Goal: Task Accomplishment & Management: Manage account settings

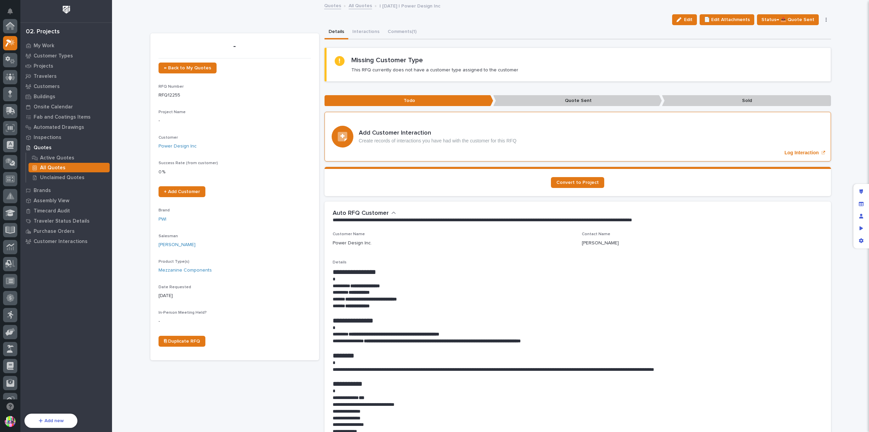
scroll to position [17, 0]
click at [826, 20] on icon "button" at bounding box center [826, 19] width 1 height 5
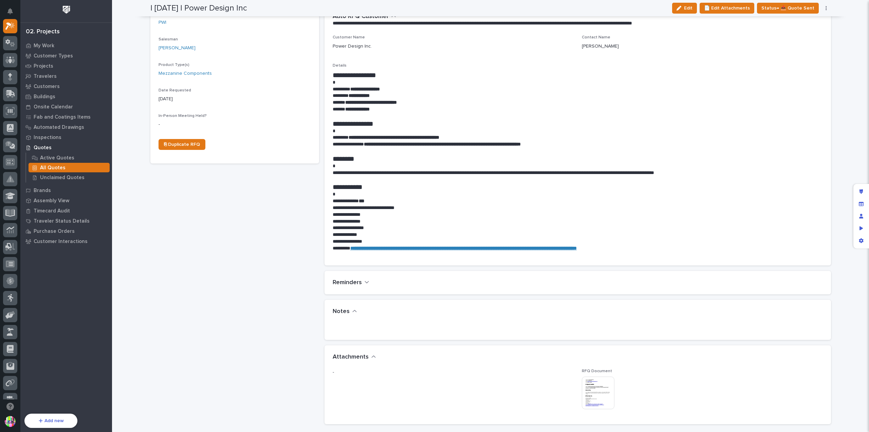
scroll to position [0, 0]
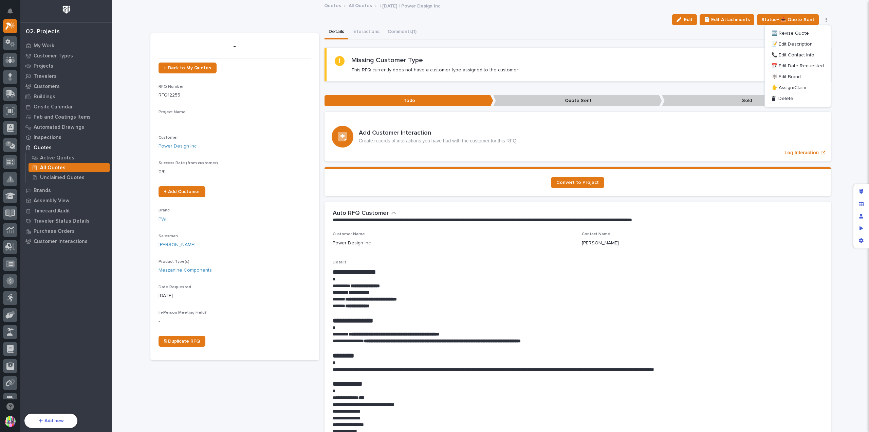
click at [531, 29] on div "Details Interactions Comments (1)" at bounding box center [578, 32] width 507 height 14
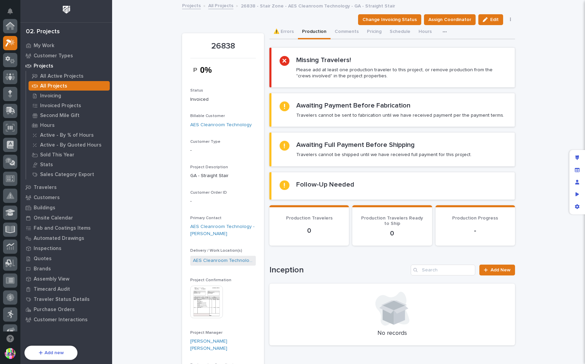
scroll to position [17, 0]
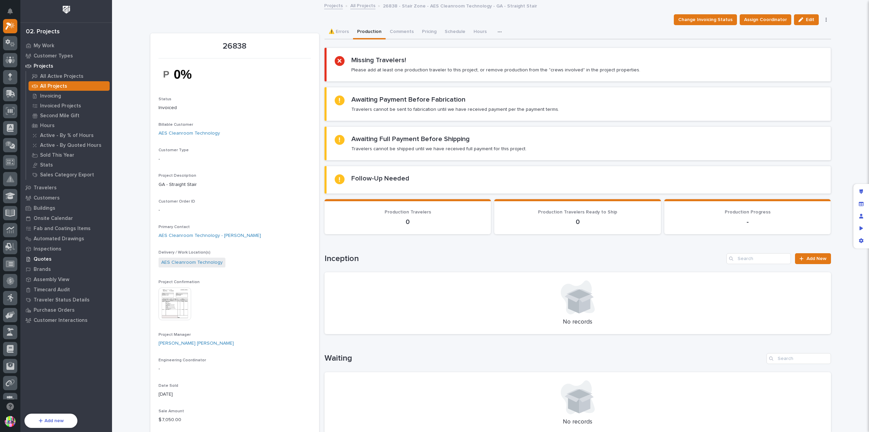
click at [52, 258] on div "Quotes" at bounding box center [66, 259] width 88 height 10
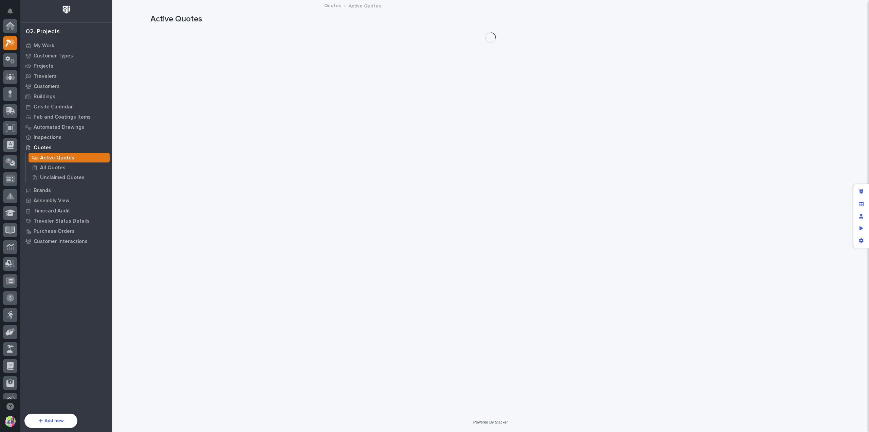
scroll to position [17, 0]
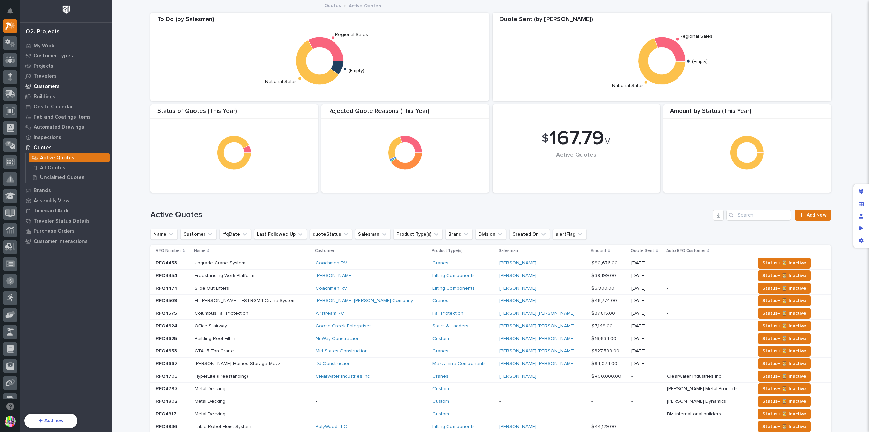
click at [48, 85] on p "Customers" at bounding box center [47, 87] width 26 height 6
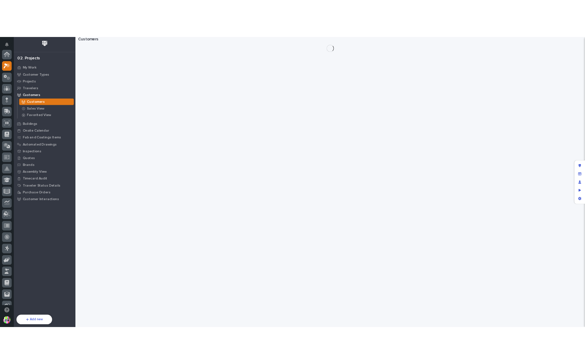
scroll to position [17, 0]
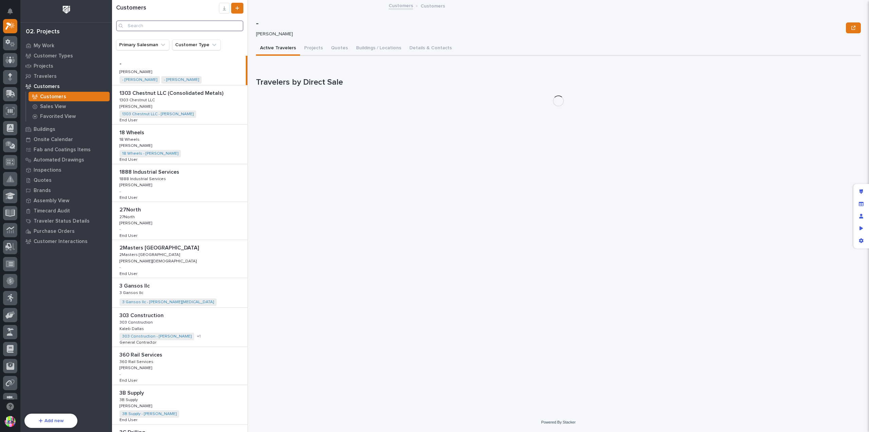
click at [197, 30] on input "Search" at bounding box center [179, 25] width 127 height 11
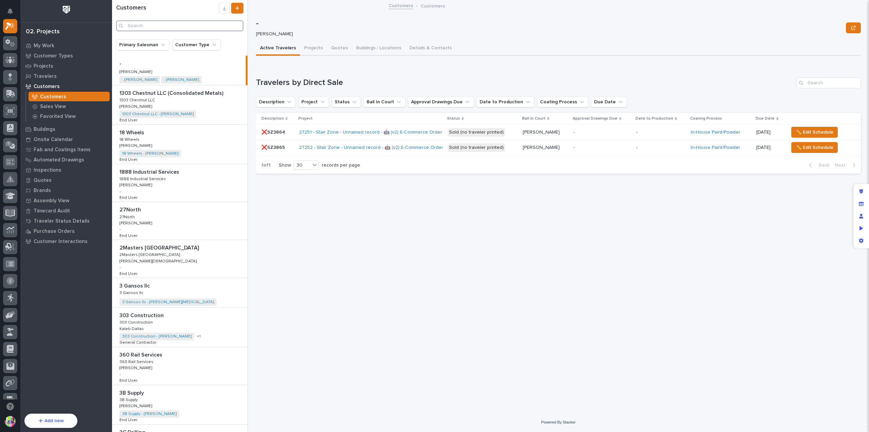
click at [197, 30] on input "Search" at bounding box center [179, 25] width 127 height 11
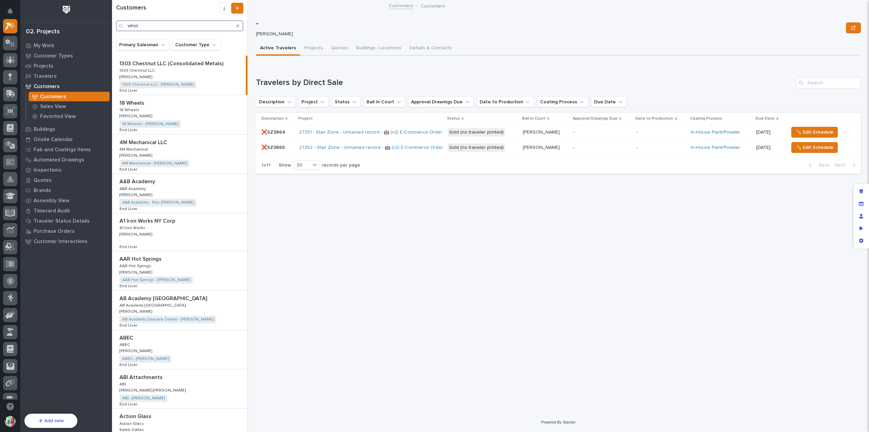
type input "whole"
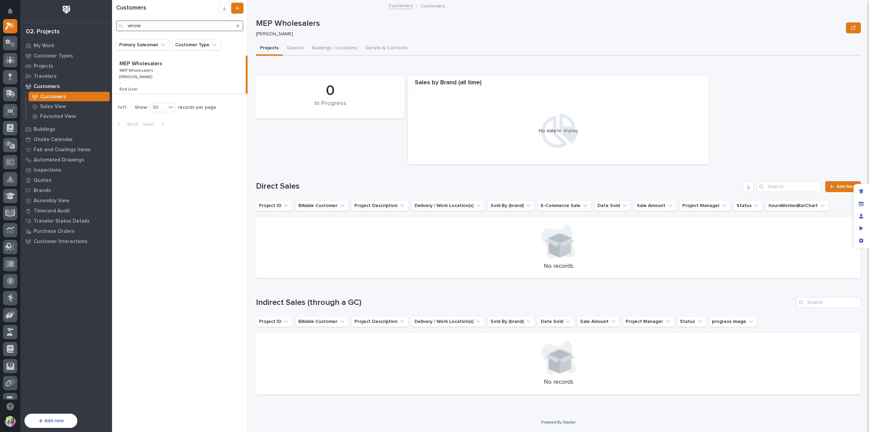
drag, startPoint x: 134, startPoint y: 26, endPoint x: 104, endPoint y: 27, distance: 30.6
click at [112, 27] on div "Workspaces PWI Portal My Settings Log Out 02. Projects My Work Customer Types P…" at bounding box center [490, 216] width 757 height 432
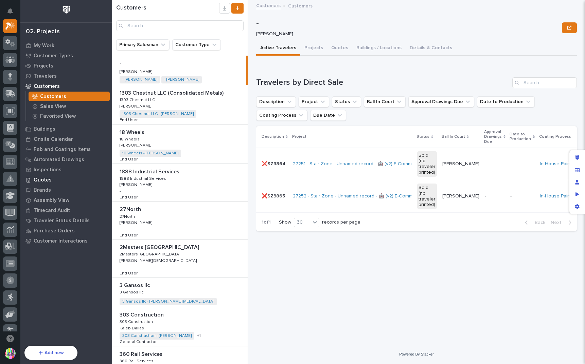
click at [46, 181] on p "Quotes" at bounding box center [43, 180] width 18 height 6
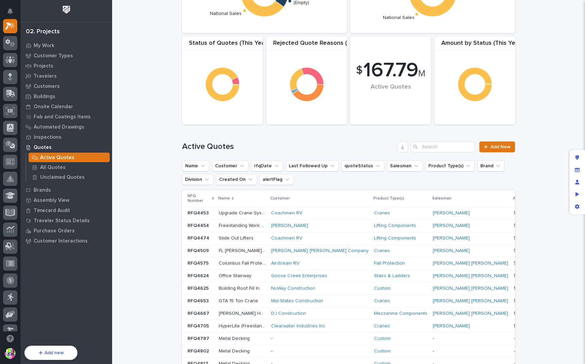
scroll to position [170, 0]
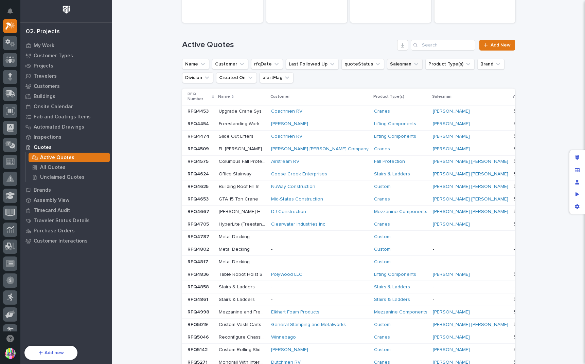
click at [387, 63] on button "Salesman" at bounding box center [405, 64] width 36 height 11
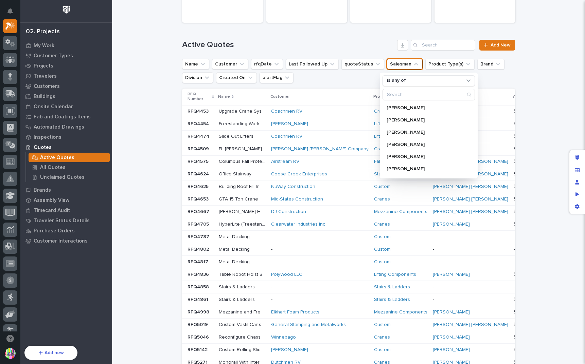
click at [344, 40] on h1 "Active Quotes" at bounding box center [288, 45] width 212 height 10
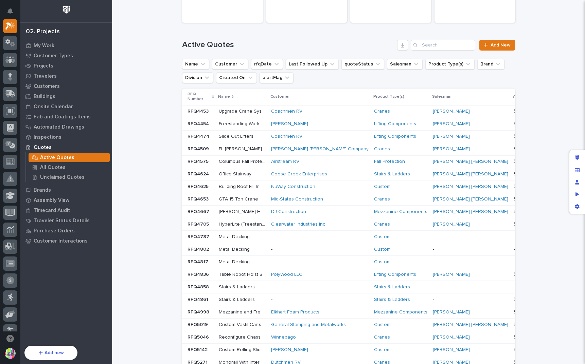
scroll to position [68, 0]
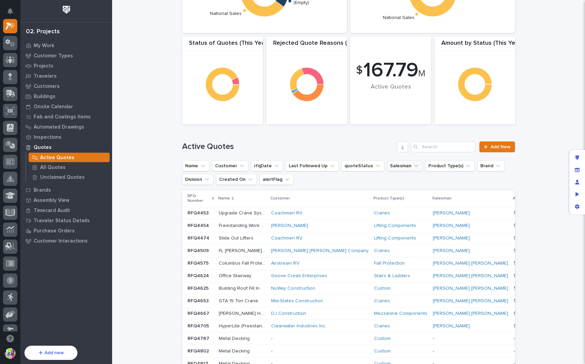
click at [394, 166] on button "Salesman" at bounding box center [405, 166] width 36 height 11
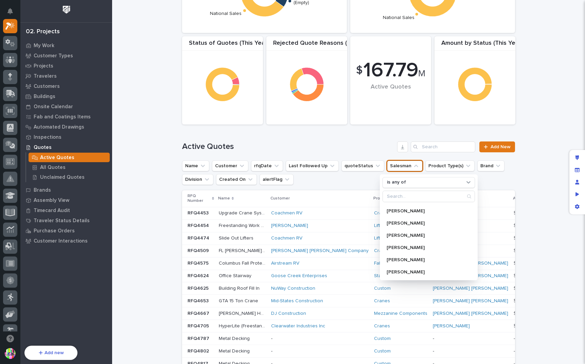
scroll to position [0, 0]
click at [367, 131] on div "Active Quotes Add New" at bounding box center [348, 144] width 333 height 33
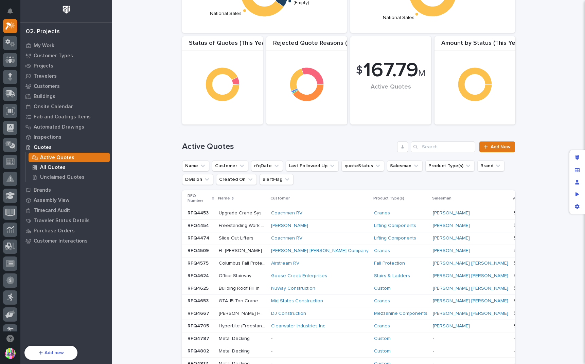
click at [46, 165] on p "All Quotes" at bounding box center [52, 168] width 25 height 6
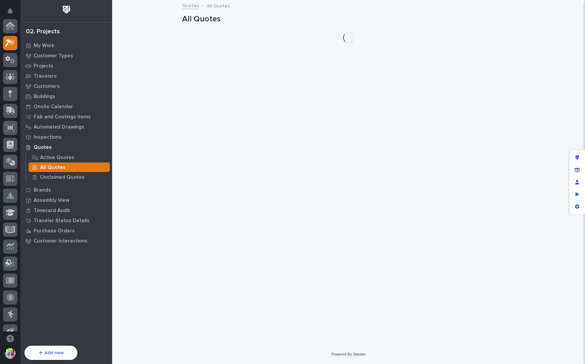
scroll to position [17, 0]
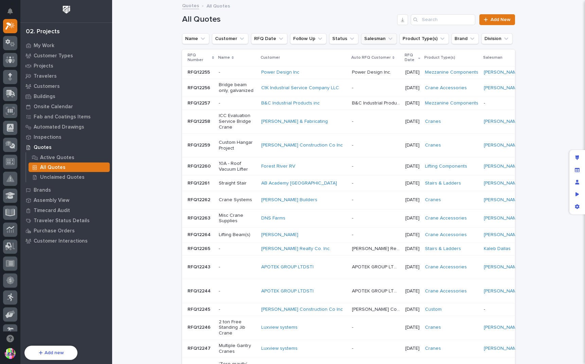
click at [373, 36] on button "Salesman" at bounding box center [379, 38] width 36 height 11
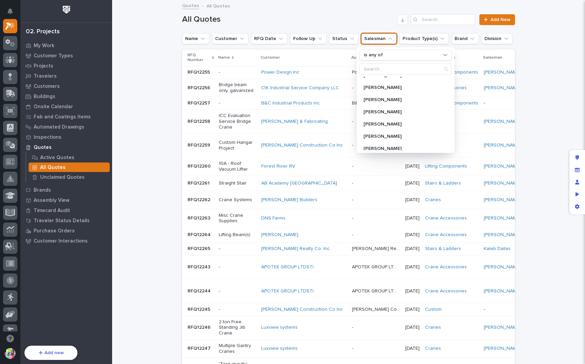
scroll to position [536, 0]
click at [338, 12] on div "All Quotes Add New" at bounding box center [348, 17] width 333 height 33
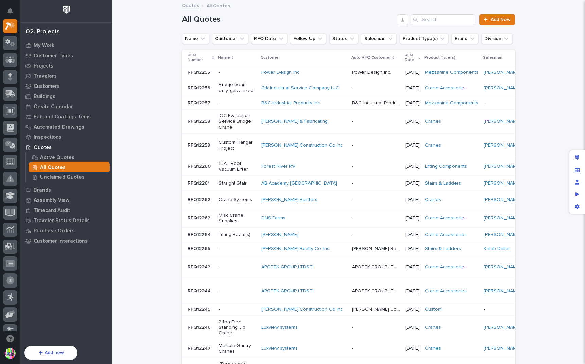
click at [369, 33] on div "All Quotes Add New" at bounding box center [348, 17] width 333 height 33
click at [369, 36] on button "Salesman" at bounding box center [379, 38] width 36 height 11
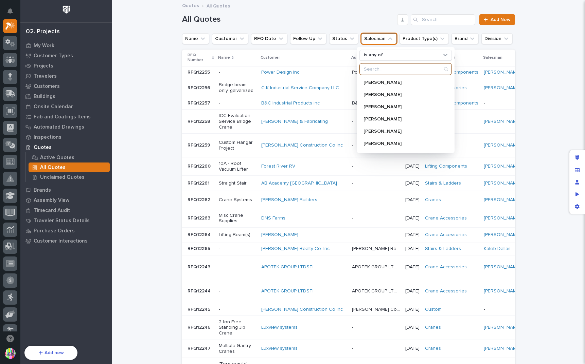
click at [392, 73] on input "Search" at bounding box center [406, 68] width 92 height 11
type input "br"
click at [388, 130] on p "Brian Bontrager" at bounding box center [399, 131] width 72 height 5
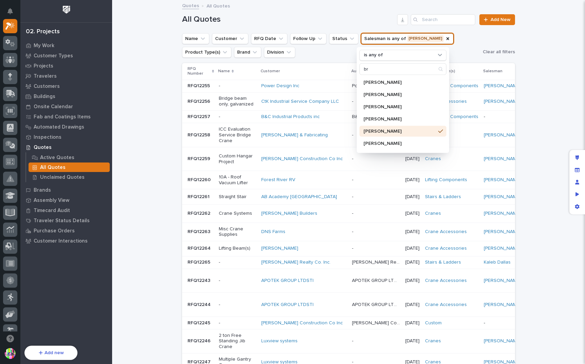
click at [463, 45] on ul "Name Customer RFQ Date Follow Up Status Salesman is any of Brian Bontrager is a…" at bounding box center [331, 45] width 300 height 27
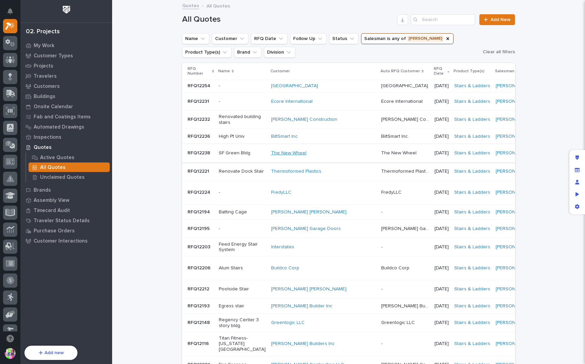
click at [274, 156] on link "The New Wheel" at bounding box center [288, 153] width 35 height 6
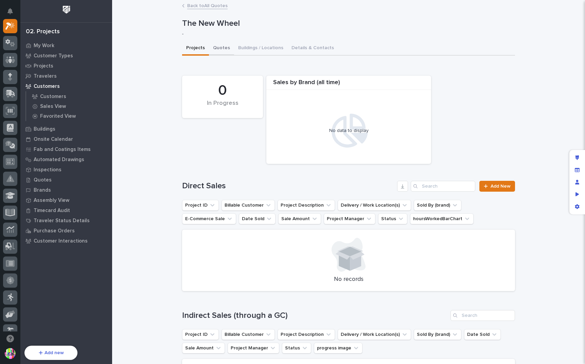
click at [223, 42] on button "Quotes" at bounding box center [221, 48] width 25 height 14
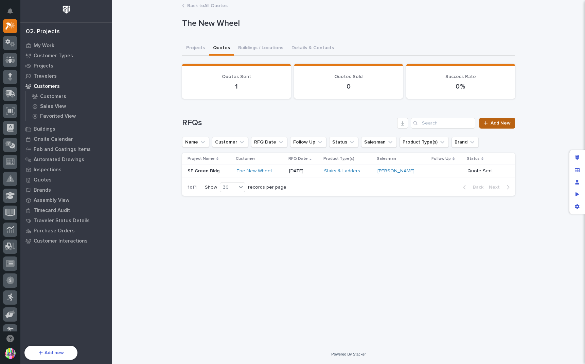
click at [510, 124] on link "Add New" at bounding box center [497, 123] width 36 height 11
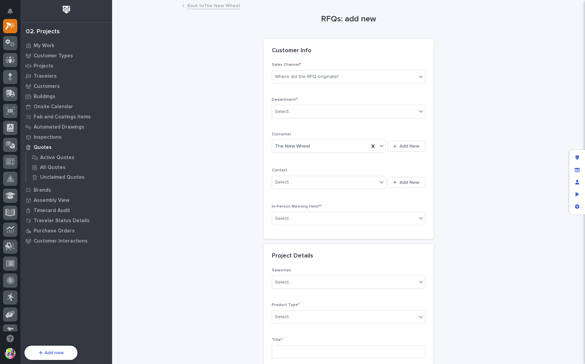
click at [213, 3] on link "Back to The New Wheel" at bounding box center [213, 5] width 53 height 8
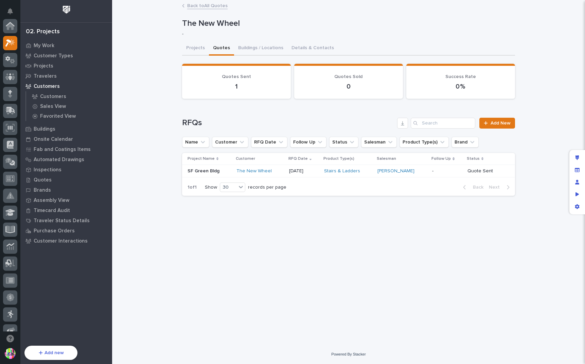
scroll to position [18, 0]
click at [205, 170] on p "SF Green Bldg" at bounding box center [203, 170] width 33 height 7
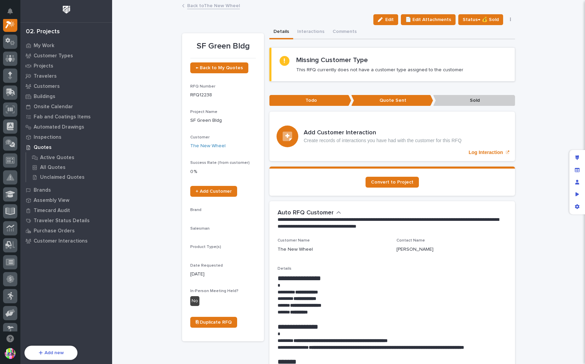
scroll to position [17, 0]
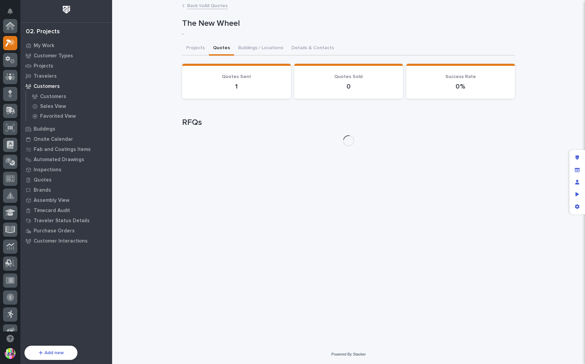
scroll to position [17, 0]
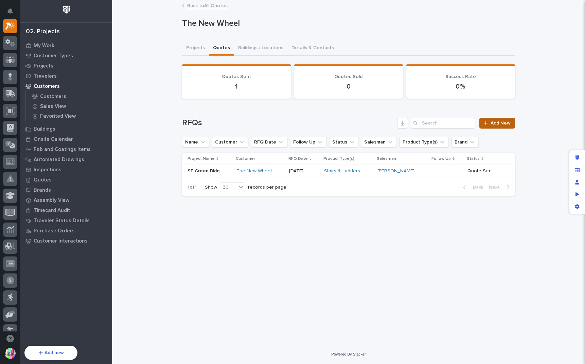
click at [497, 120] on link "Add New" at bounding box center [497, 123] width 36 height 11
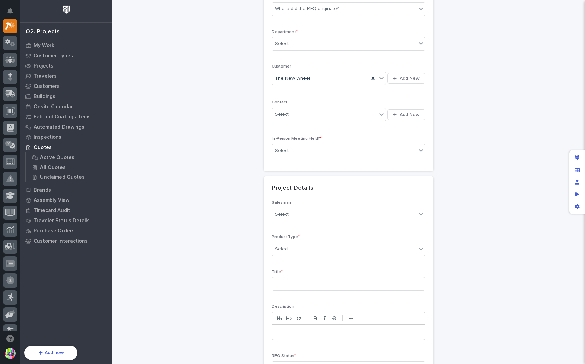
scroll to position [159, 0]
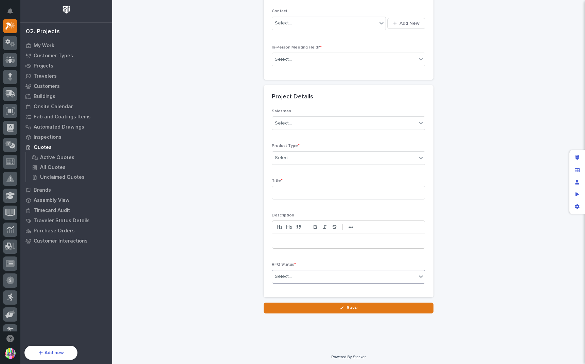
click at [304, 276] on div "Select..." at bounding box center [344, 276] width 144 height 11
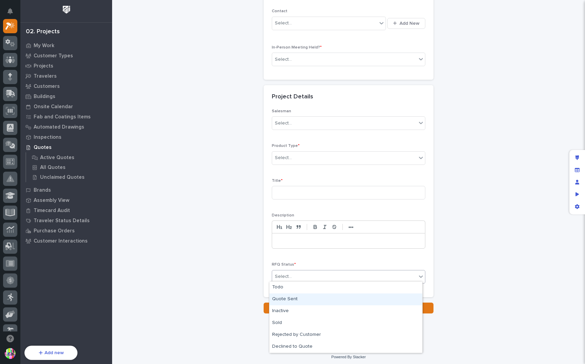
click at [308, 299] on div "Quote Sent" at bounding box center [345, 300] width 153 height 12
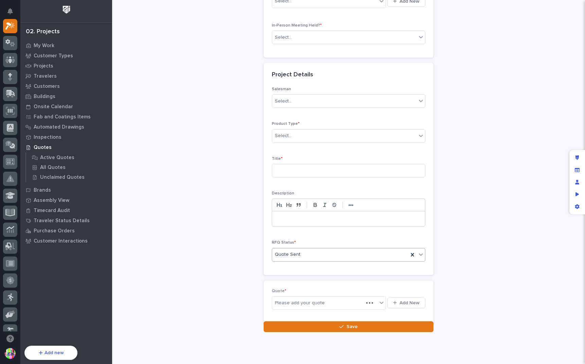
scroll to position [184, 0]
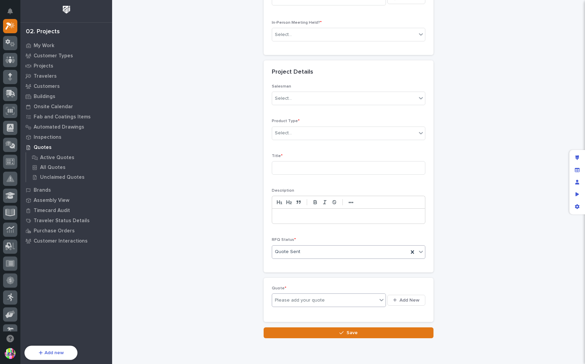
click at [358, 302] on div "Please add your quote" at bounding box center [324, 300] width 105 height 8
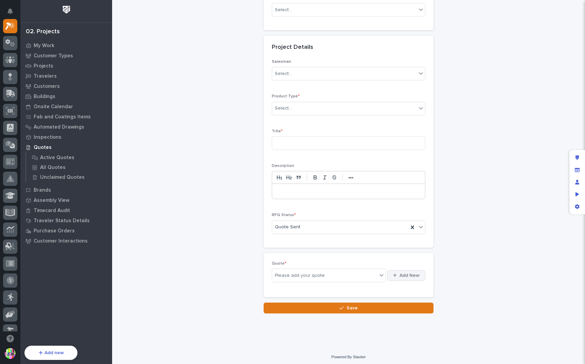
click at [402, 273] on span "Add New" at bounding box center [409, 276] width 20 height 6
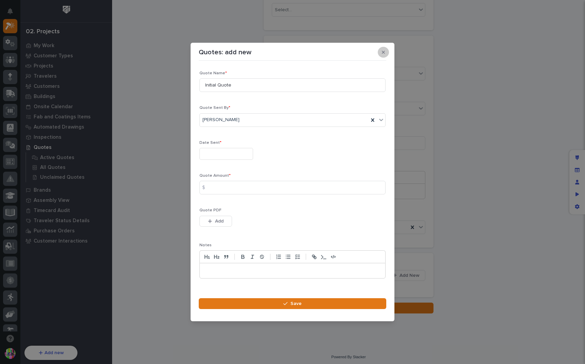
click at [382, 52] on icon "button" at bounding box center [383, 52] width 3 height 3
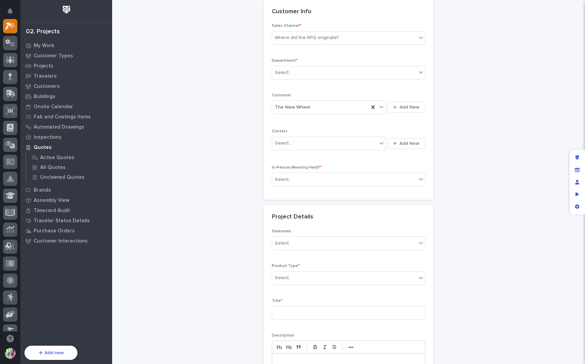
scroll to position [0, 0]
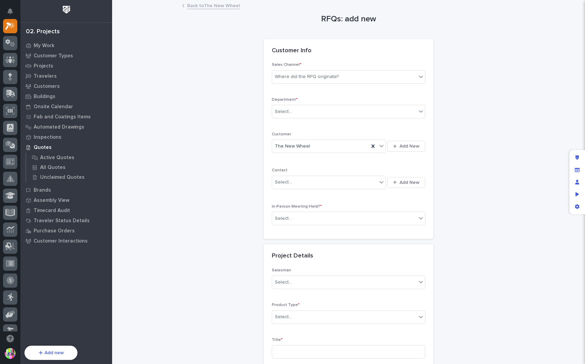
click at [201, 5] on link "Back to The New Wheel" at bounding box center [213, 5] width 53 height 8
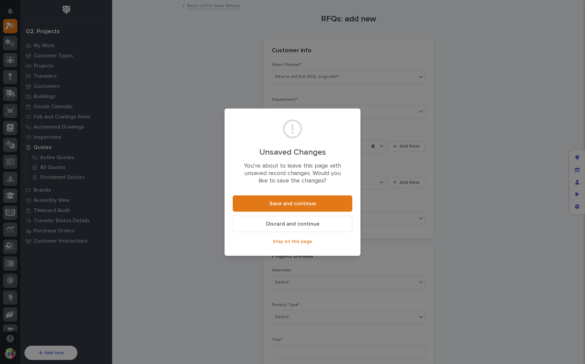
click at [311, 223] on span "Discard and continue" at bounding box center [292, 224] width 53 height 7
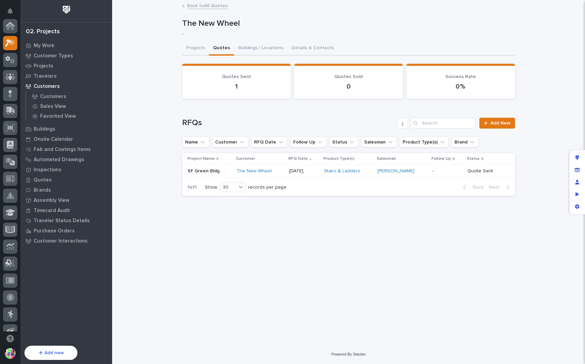
scroll to position [18, 0]
click at [209, 171] on p "SF Green Bldg" at bounding box center [203, 170] width 33 height 7
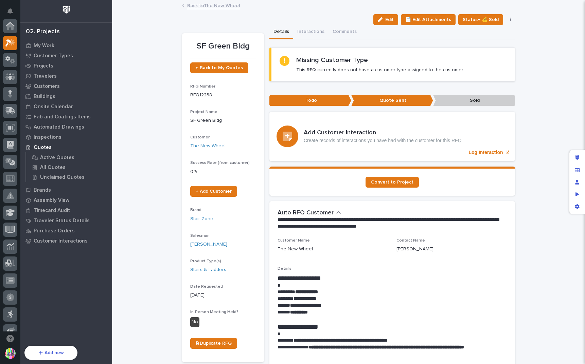
scroll to position [17, 0]
click at [204, 4] on link "Back to The New Wheel" at bounding box center [213, 5] width 53 height 8
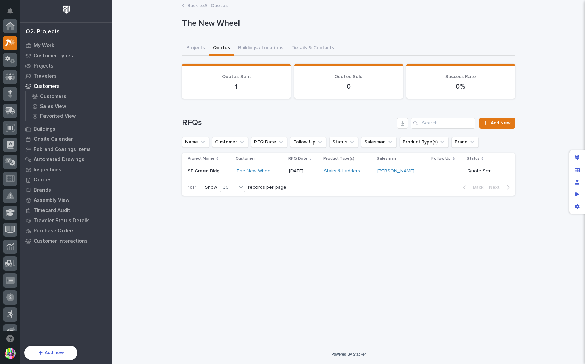
scroll to position [18, 0]
click at [496, 124] on span "Add New" at bounding box center [500, 123] width 20 height 5
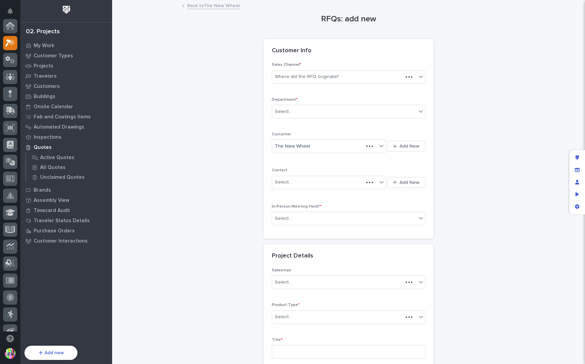
scroll to position [17, 0]
click at [331, 74] on div "Where did the RFQ originate?" at bounding box center [307, 76] width 64 height 7
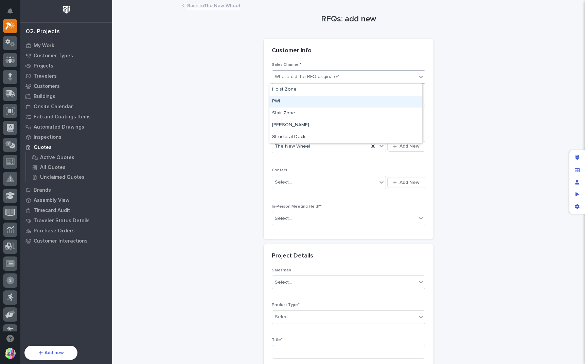
click at [313, 102] on div "PWI" at bounding box center [345, 102] width 153 height 12
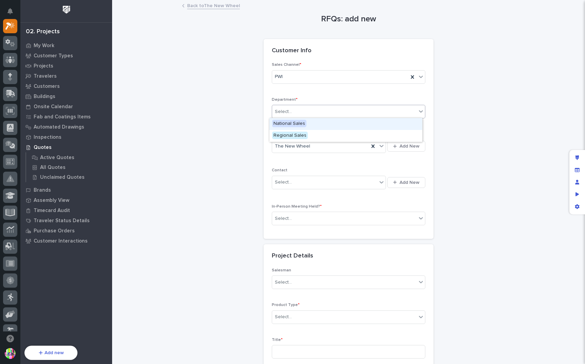
click at [315, 111] on div "Select..." at bounding box center [344, 111] width 144 height 11
click at [303, 125] on span "National Sales" at bounding box center [289, 123] width 34 height 7
click at [315, 182] on div "Select..." at bounding box center [324, 182] width 105 height 11
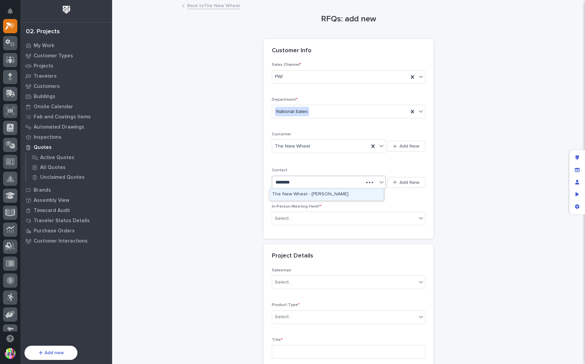
type input "*********"
click at [357, 195] on div "The New Wheel - Brett Thurber" at bounding box center [326, 195] width 114 height 12
click at [339, 220] on div "Select..." at bounding box center [344, 218] width 144 height 11
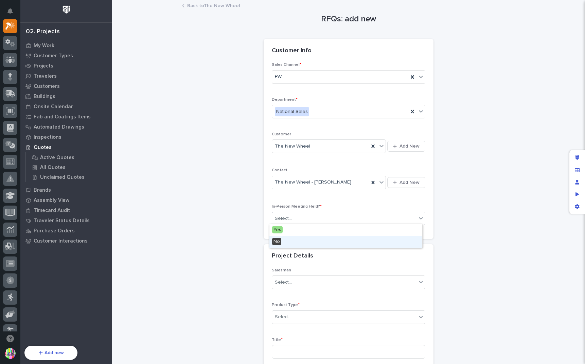
click at [310, 239] on div "No" at bounding box center [345, 242] width 153 height 12
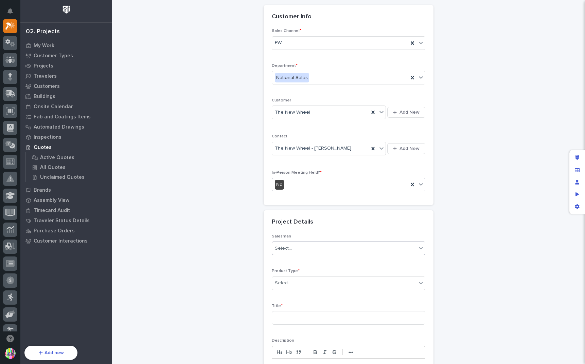
click at [317, 278] on div "Select..." at bounding box center [344, 283] width 144 height 11
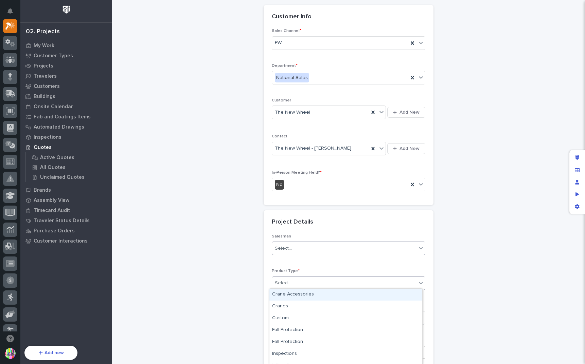
click at [308, 246] on div "Select..." at bounding box center [344, 248] width 144 height 11
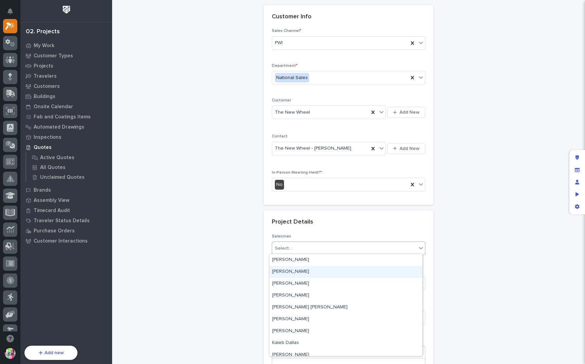
click at [297, 270] on div "Brian Bontrager" at bounding box center [345, 272] width 153 height 12
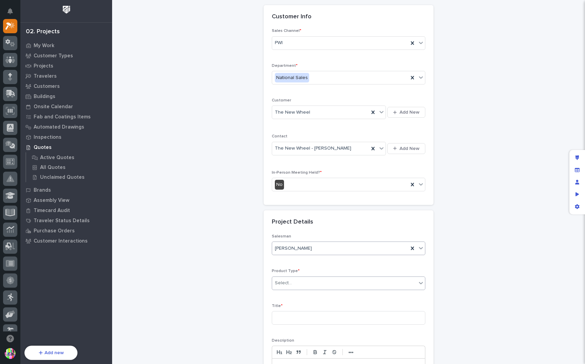
click at [302, 278] on div "Select..." at bounding box center [344, 283] width 144 height 11
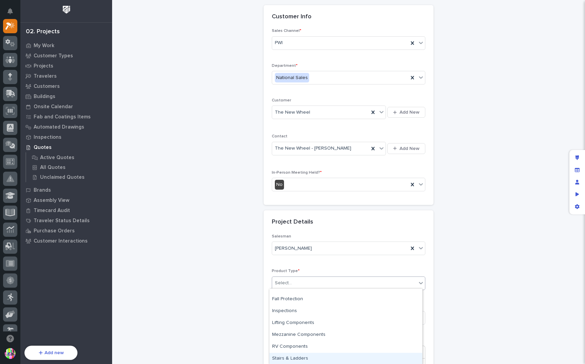
click at [312, 356] on div "Stairs & Ladders" at bounding box center [345, 359] width 153 height 12
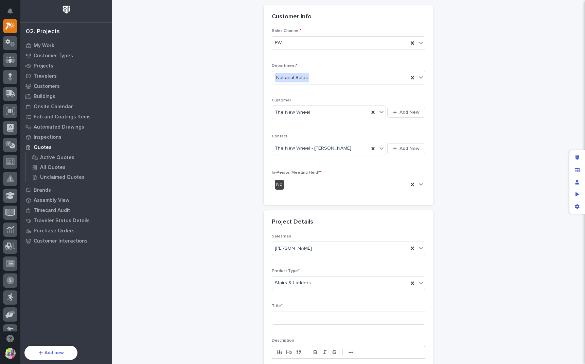
click at [472, 261] on div "RFQs: add new Loading... Saving… Loading... Saving… Loading... Saving… Customer…" at bounding box center [348, 203] width 333 height 472
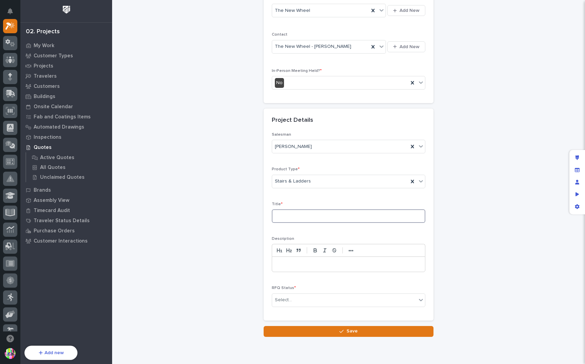
click at [335, 215] on input at bounding box center [348, 216] width 153 height 14
type input "test"
click at [383, 264] on p at bounding box center [348, 264] width 143 height 7
click at [352, 295] on div "Select..." at bounding box center [344, 300] width 144 height 11
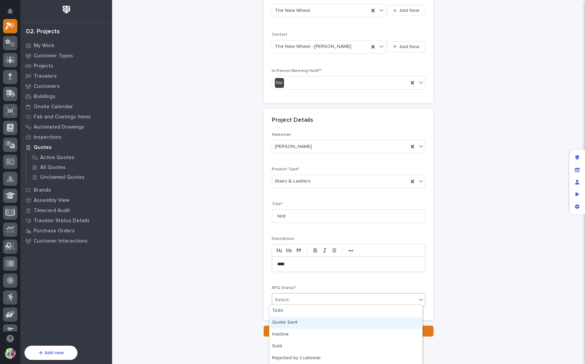
click at [321, 324] on div "Quote Sent" at bounding box center [345, 323] width 153 height 12
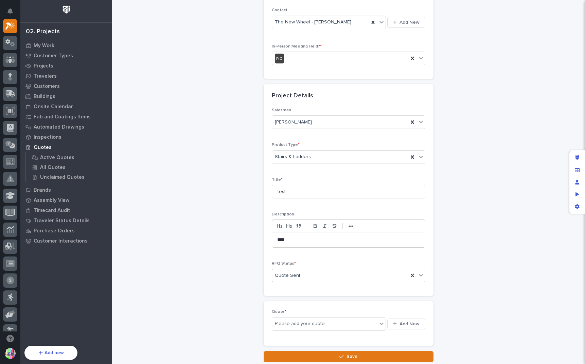
scroll to position [209, 0]
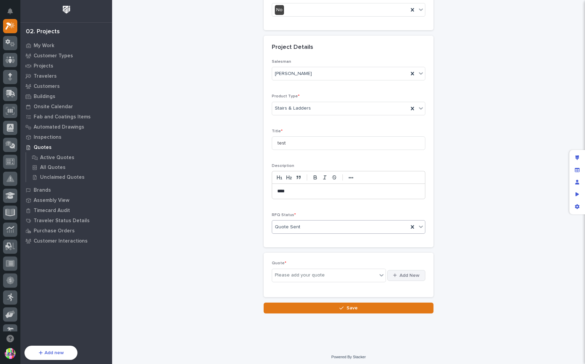
click at [402, 274] on span "Add New" at bounding box center [409, 276] width 20 height 6
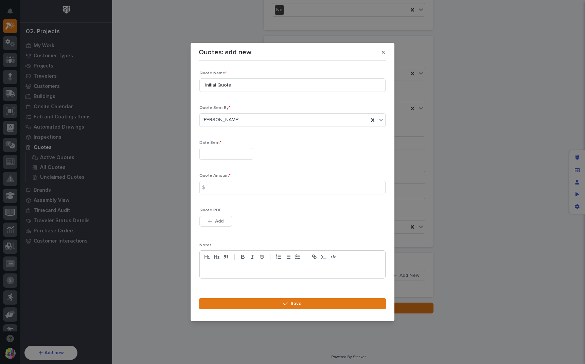
click at [225, 157] on input "text" at bounding box center [226, 154] width 54 height 12
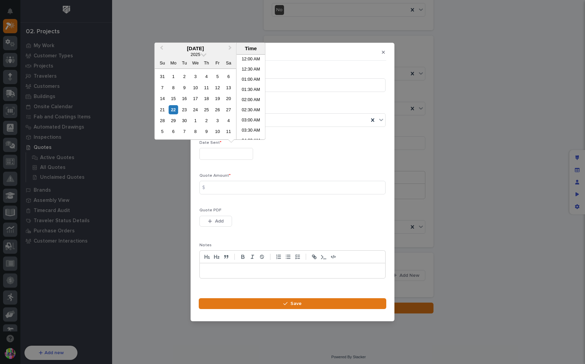
scroll to position [217, 0]
click at [175, 110] on div "22" at bounding box center [173, 109] width 9 height 9
type input "**********"
click at [262, 190] on input at bounding box center [292, 188] width 186 height 14
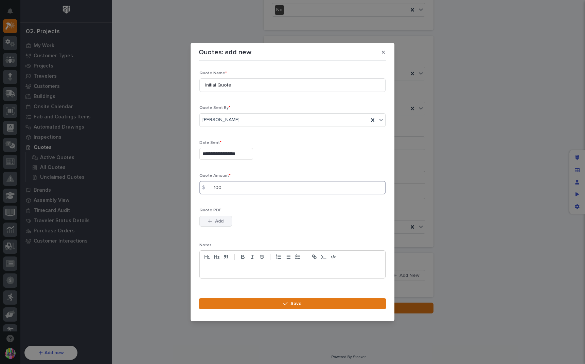
type input "100"
click at [213, 218] on button "Add" at bounding box center [215, 221] width 33 height 11
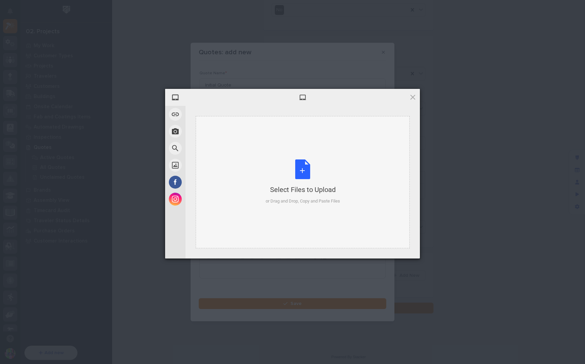
click at [289, 174] on div "Select Files to Upload or Drag and Drop, Copy and Paste Files" at bounding box center [303, 182] width 74 height 45
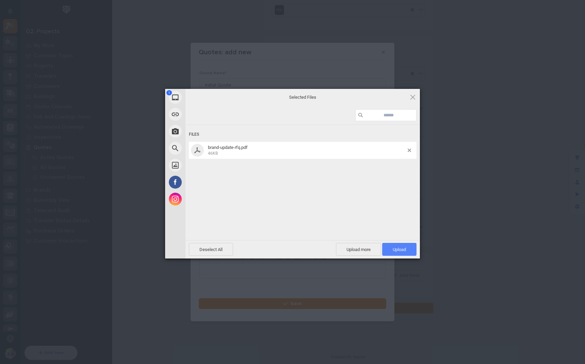
click at [391, 249] on span "Upload 1" at bounding box center [399, 249] width 34 height 13
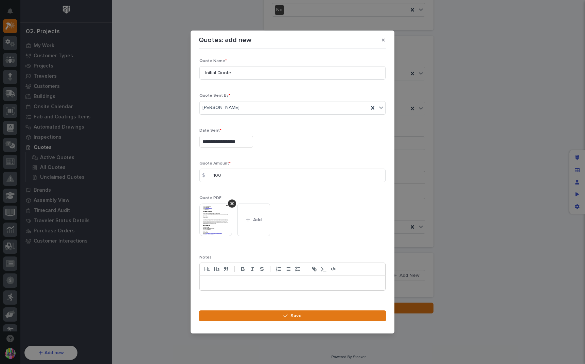
click at [243, 280] on p at bounding box center [292, 283] width 175 height 7
click at [326, 315] on button "Save" at bounding box center [292, 316] width 187 height 11
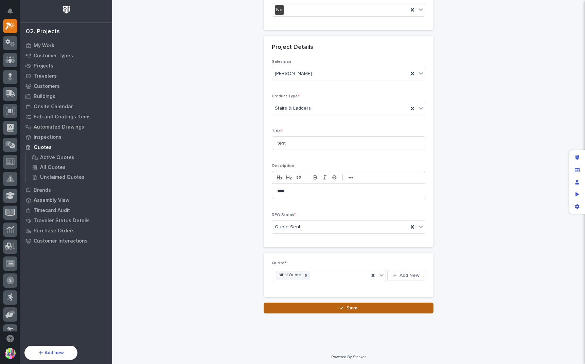
click at [346, 306] on span "Save" at bounding box center [351, 308] width 11 height 6
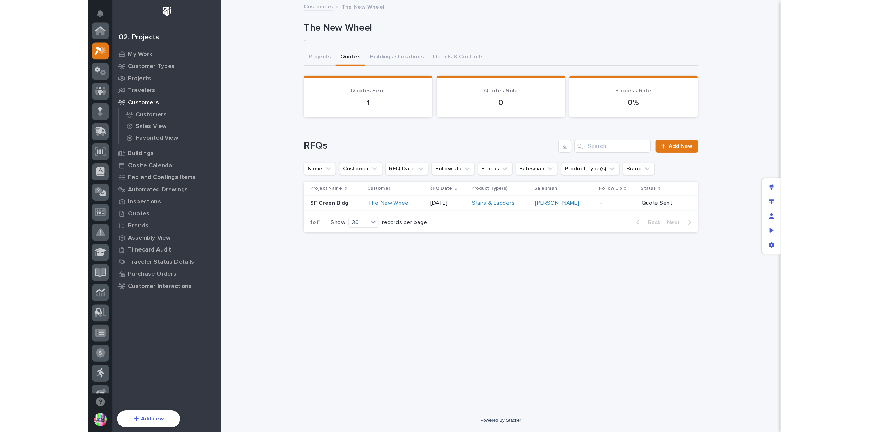
scroll to position [17, 0]
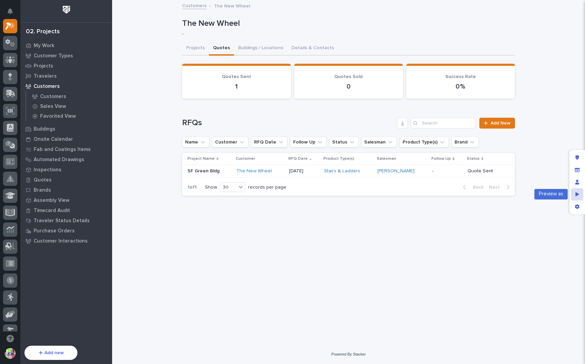
click at [575, 195] on icon "Preview as" at bounding box center [577, 194] width 4 height 5
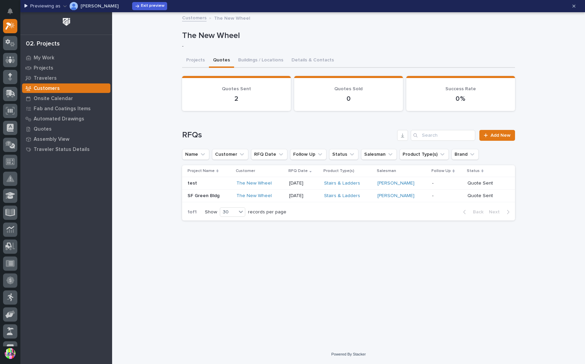
click at [107, 7] on p "Spenser Yoder" at bounding box center [99, 6] width 38 height 5
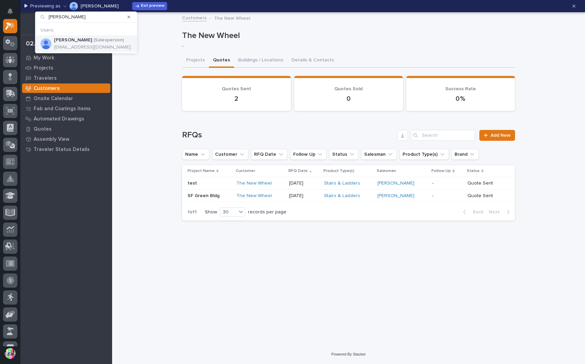
type input "brian"
click at [83, 40] on p "Brian Bontrager" at bounding box center [73, 40] width 38 height 6
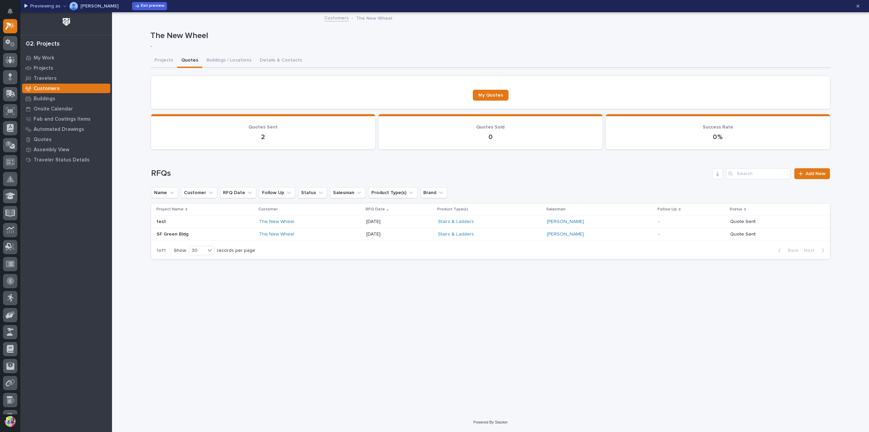
click at [186, 221] on p at bounding box center [205, 222] width 97 height 6
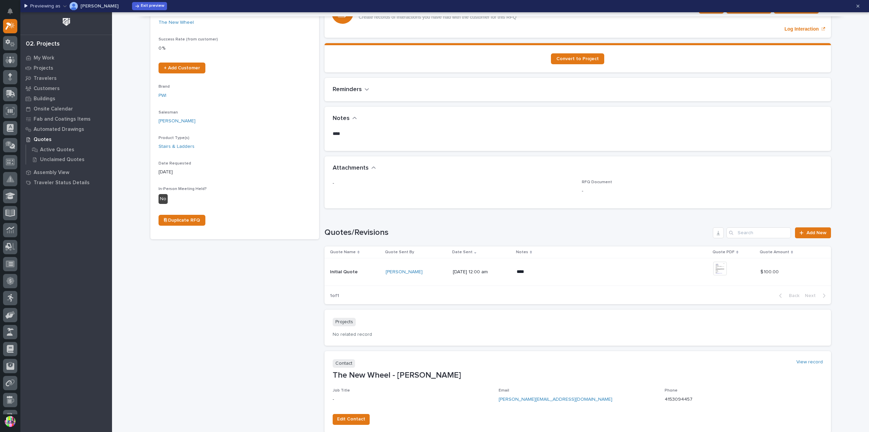
scroll to position [194, 0]
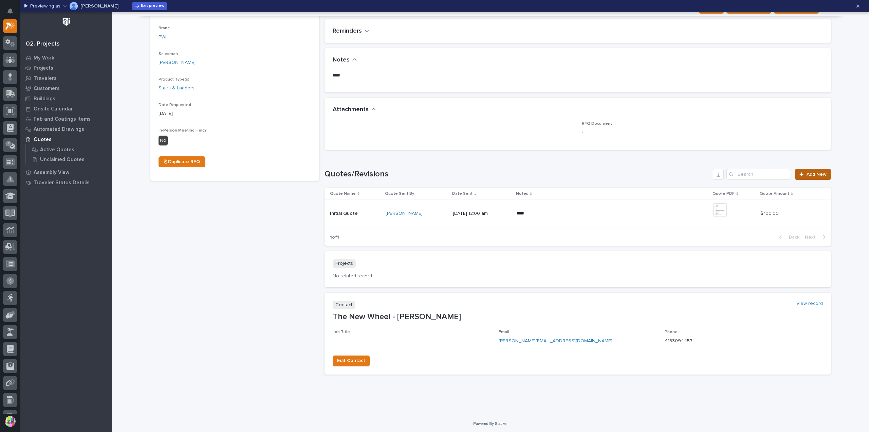
click at [584, 173] on span "Add New" at bounding box center [817, 174] width 20 height 5
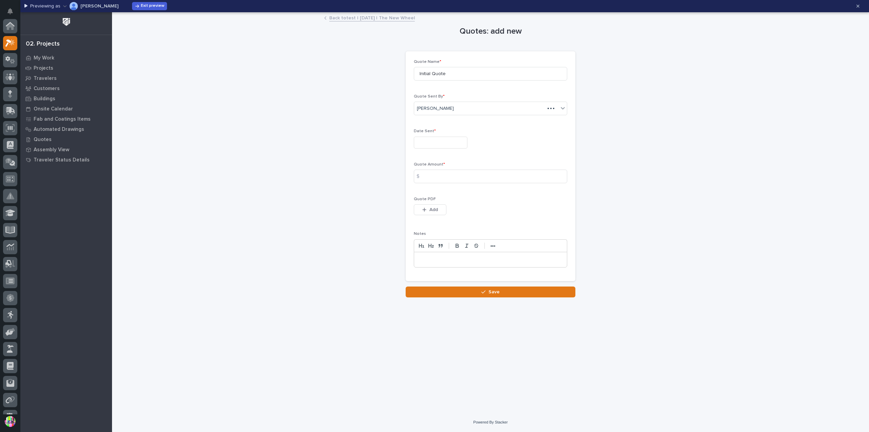
scroll to position [17, 0]
click at [455, 175] on input at bounding box center [490, 176] width 153 height 14
type input "100"
click at [449, 138] on input "text" at bounding box center [441, 142] width 54 height 12
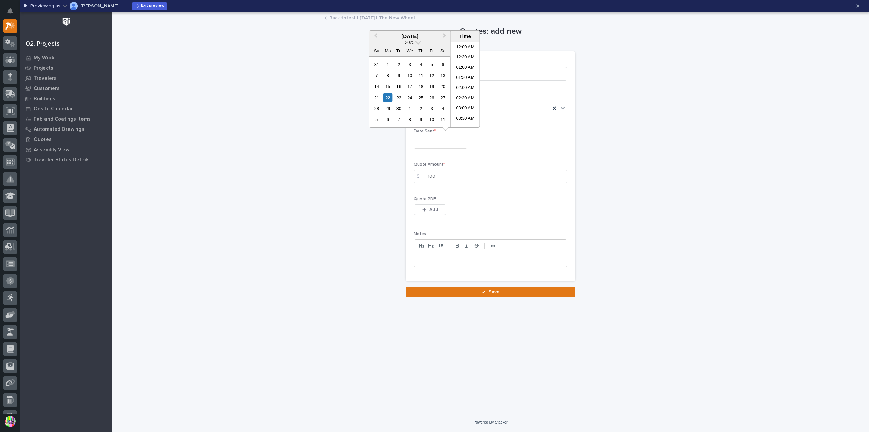
scroll to position [217, 0]
click at [384, 97] on div "22" at bounding box center [387, 97] width 9 height 9
type input "**********"
click at [490, 256] on p at bounding box center [490, 259] width 143 height 7
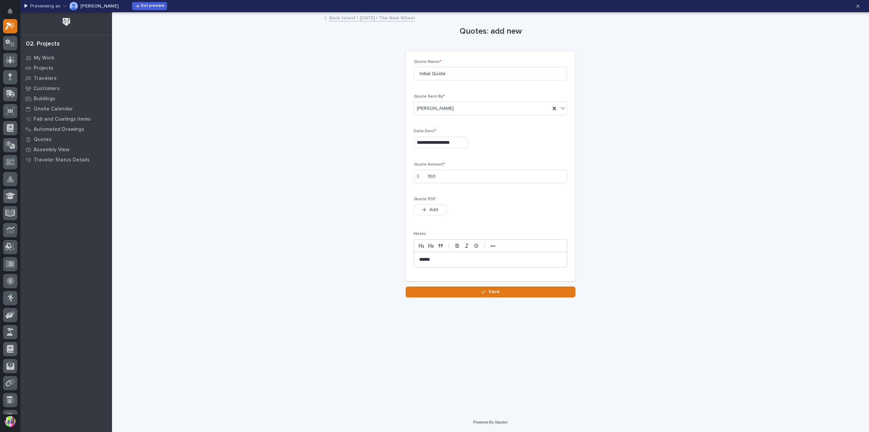
drag, startPoint x: 483, startPoint y: 288, endPoint x: 494, endPoint y: 281, distance: 13.0
click at [483, 288] on button "Save" at bounding box center [491, 291] width 170 height 11
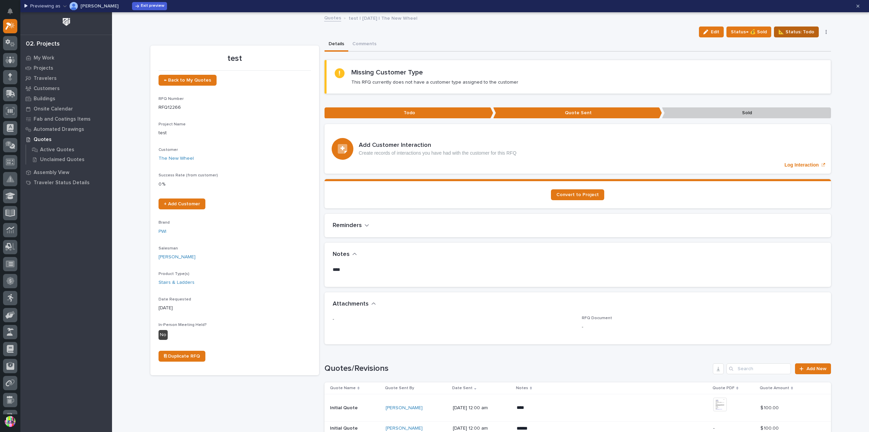
click at [584, 32] on span "📐 Status: Todo" at bounding box center [797, 32] width 36 height 8
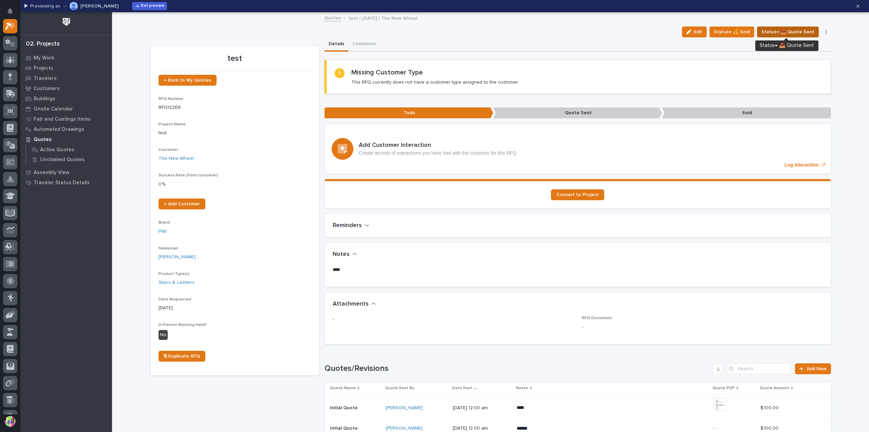
click at [584, 30] on span "Status→ 📤 Quote Sent" at bounding box center [788, 32] width 53 height 8
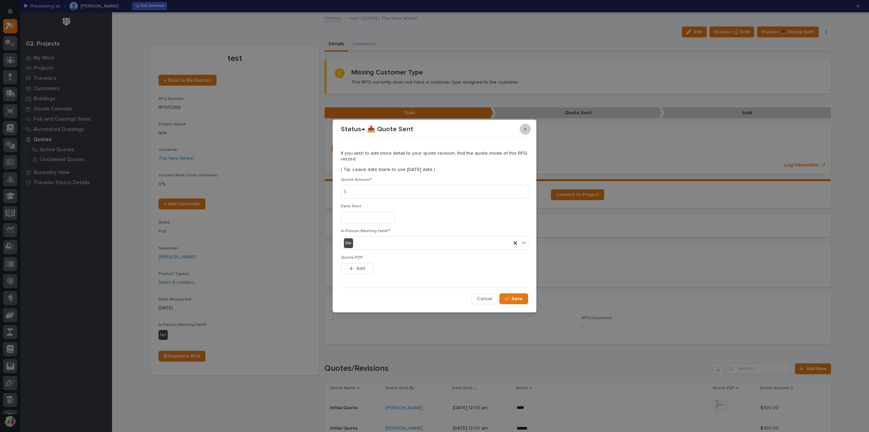
click at [524, 130] on icon "button" at bounding box center [525, 129] width 3 height 5
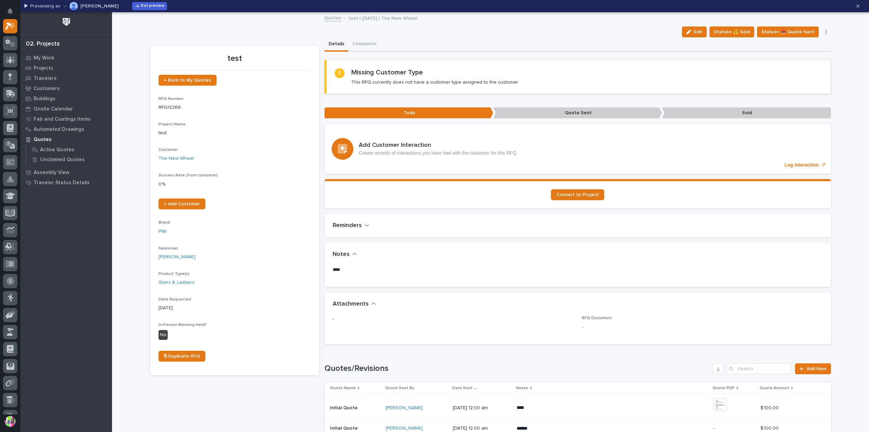
scroll to position [68, 0]
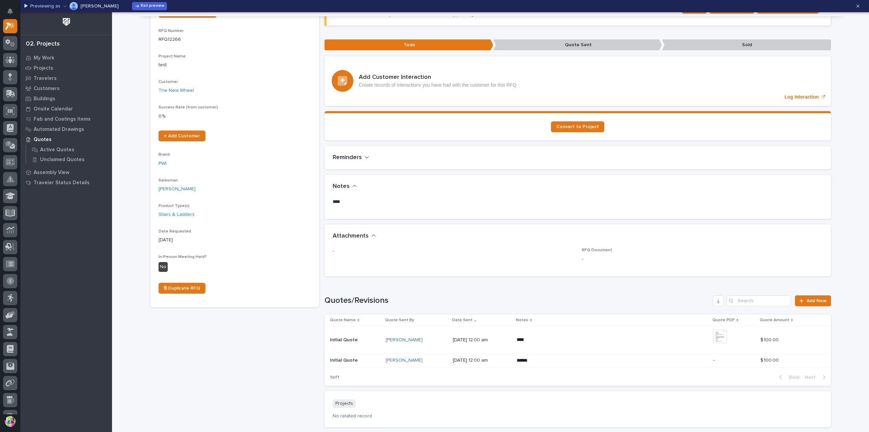
click at [494, 337] on p "09/22/2025 12:00 am" at bounding box center [482, 340] width 58 height 6
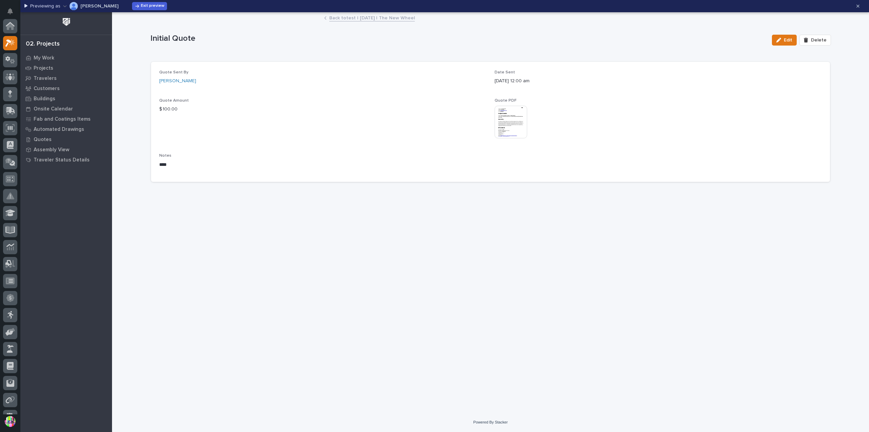
scroll to position [17, 0]
click at [584, 37] on button "Edit" at bounding box center [784, 40] width 25 height 11
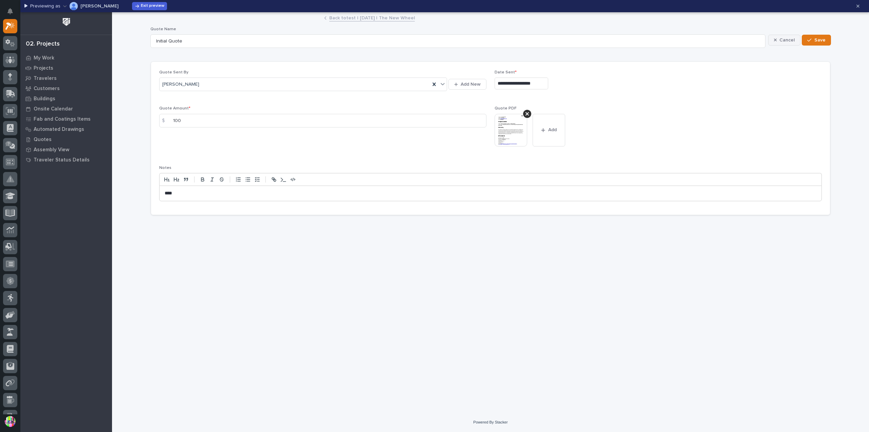
click at [584, 38] on div "button" at bounding box center [777, 40] width 6 height 5
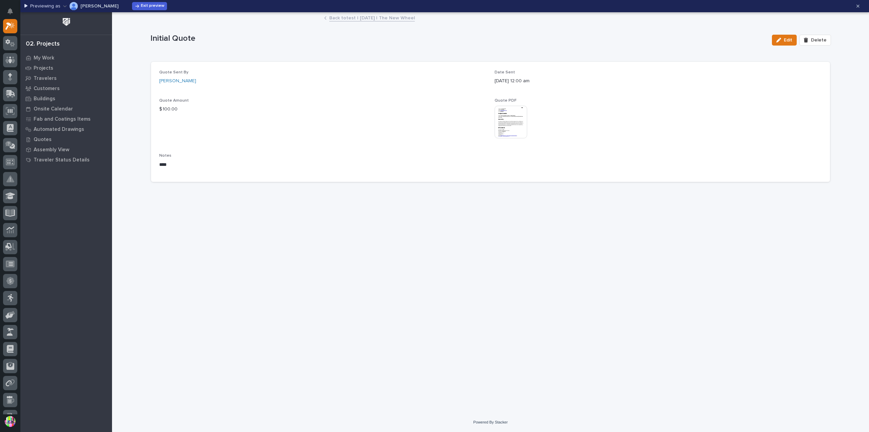
click at [362, 18] on link "Back to test | 09/22/2025 | The New Wheel" at bounding box center [372, 18] width 86 height 8
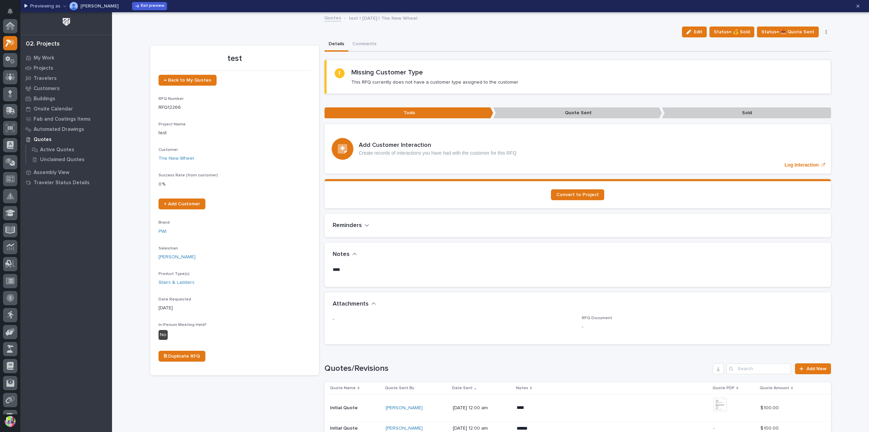
scroll to position [18, 0]
click at [584, 34] on span "Status→ 📤 Quote Sent" at bounding box center [788, 32] width 53 height 8
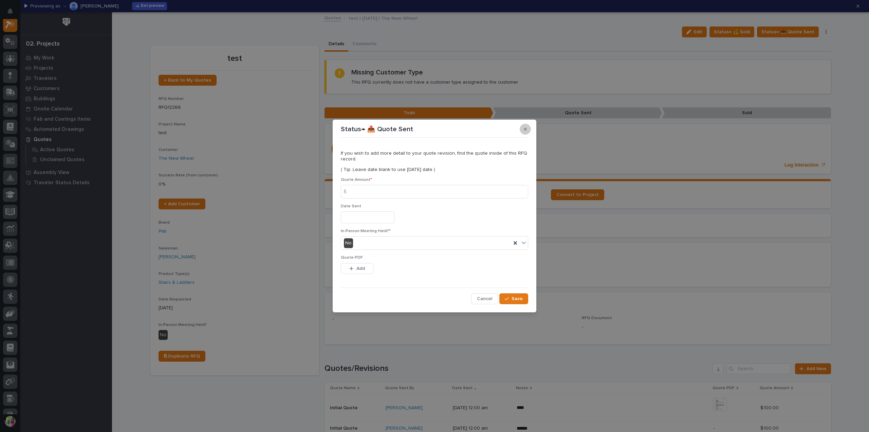
click at [526, 127] on icon "button" at bounding box center [525, 129] width 3 height 5
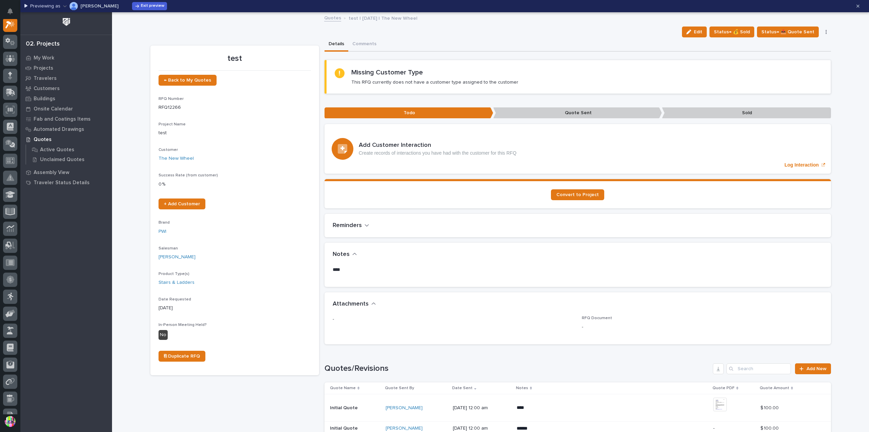
scroll to position [170, 0]
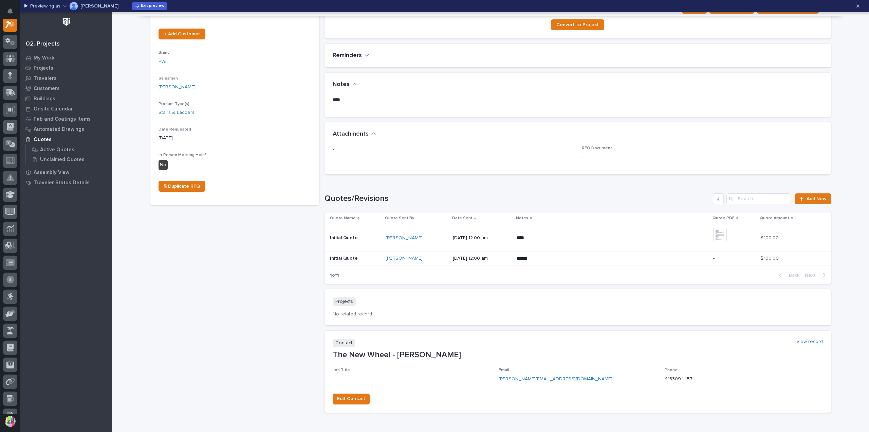
click at [358, 238] on p at bounding box center [355, 238] width 51 height 6
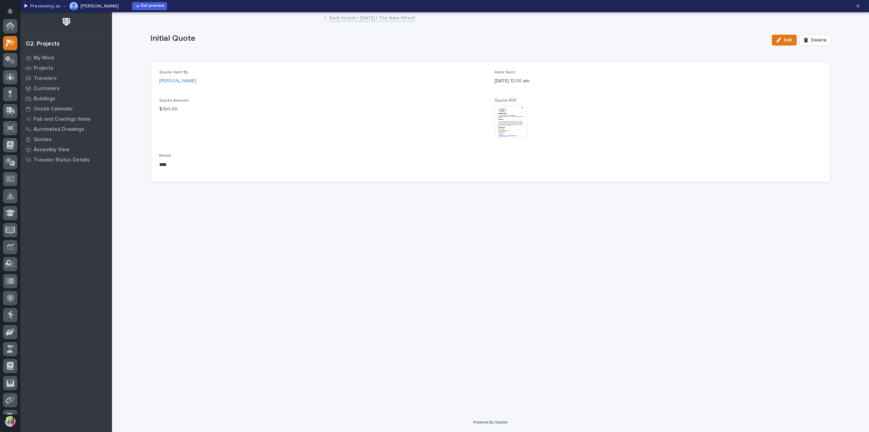
scroll to position [17, 0]
click at [584, 7] on button "button" at bounding box center [858, 6] width 14 height 11
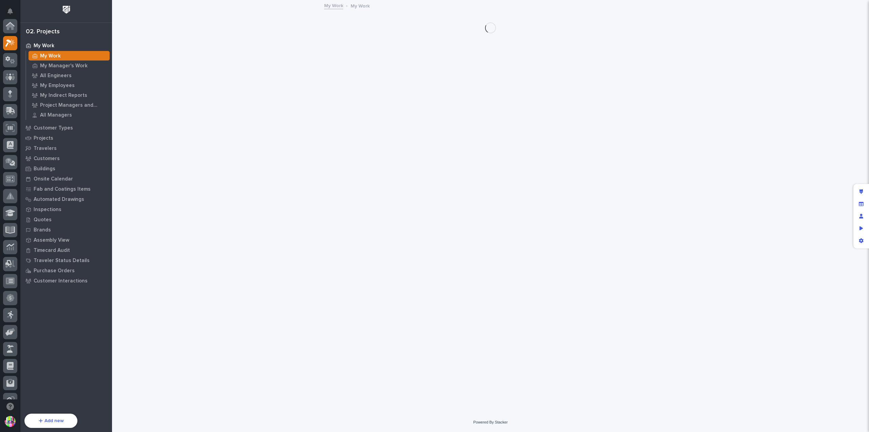
scroll to position [17, 0]
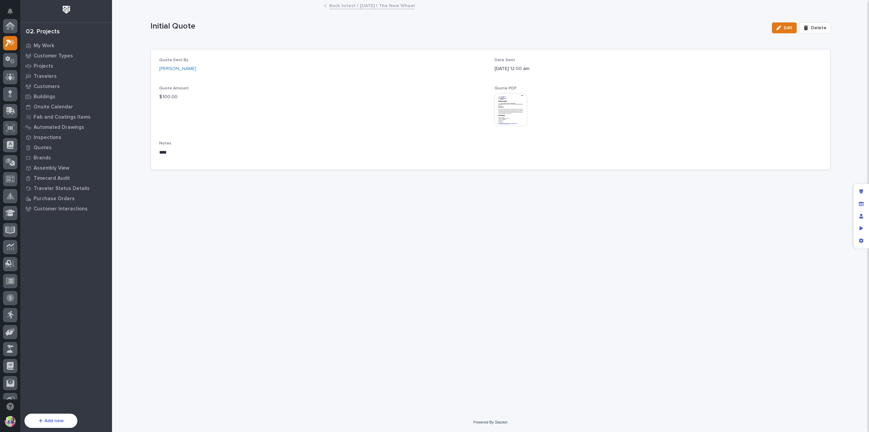
scroll to position [17, 0]
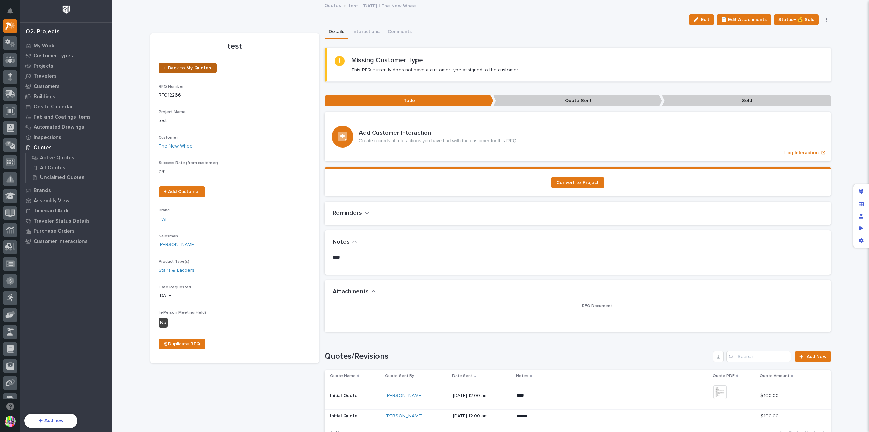
click at [199, 66] on span "← Back to My Quotes" at bounding box center [187, 68] width 47 height 5
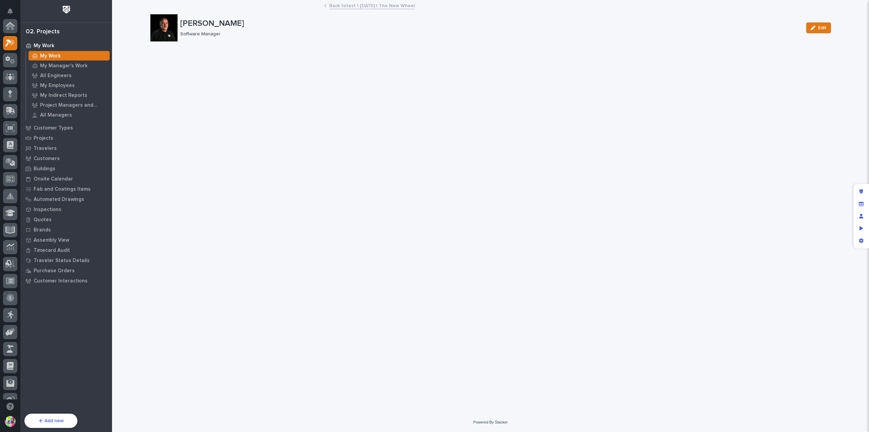
scroll to position [17, 0]
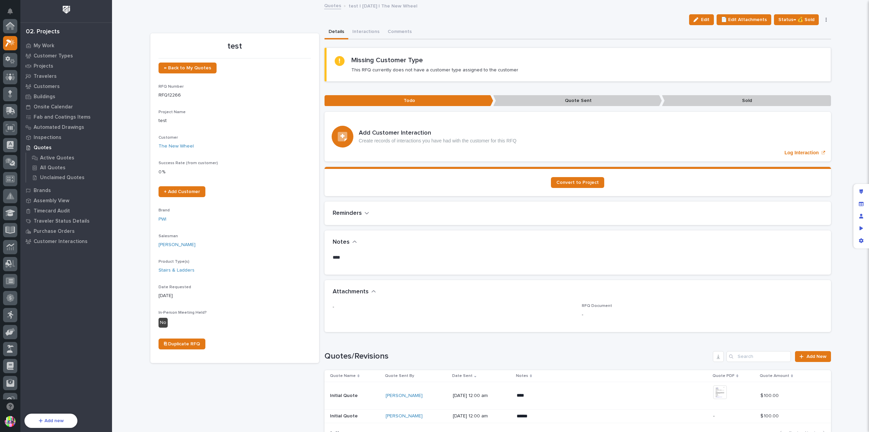
scroll to position [17, 0]
click at [584, 228] on icon "Preview as" at bounding box center [862, 228] width 4 height 4
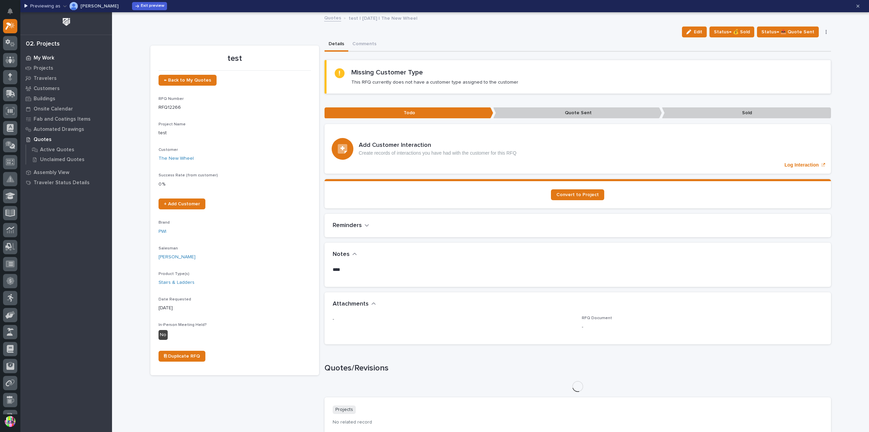
click at [48, 59] on p "My Work" at bounding box center [44, 58] width 21 height 6
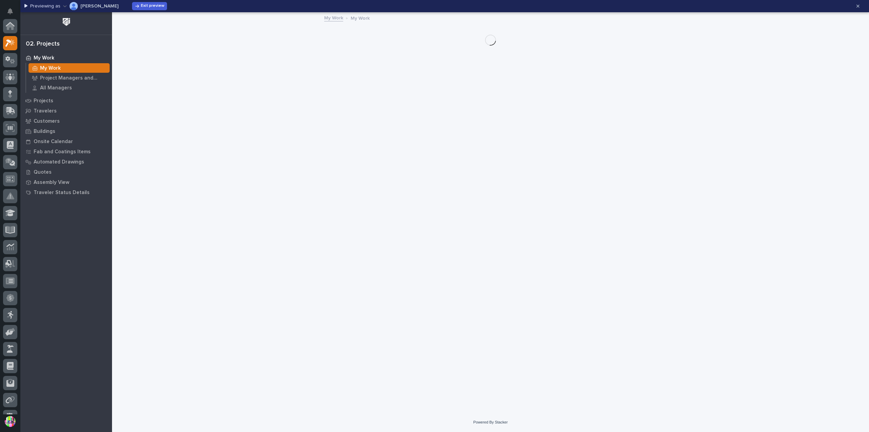
scroll to position [17, 0]
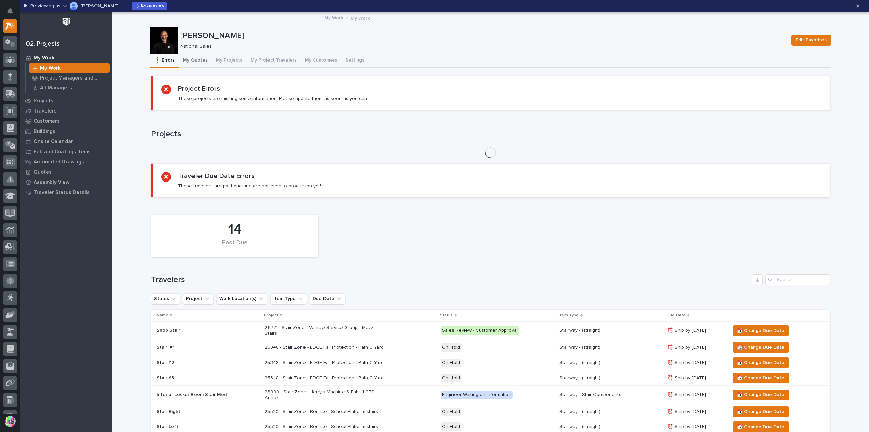
click at [192, 60] on button "My Quotes" at bounding box center [195, 61] width 33 height 14
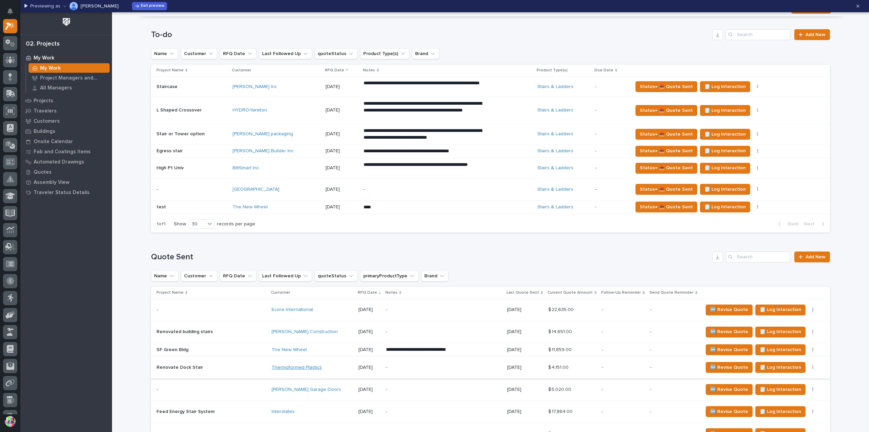
scroll to position [306, 0]
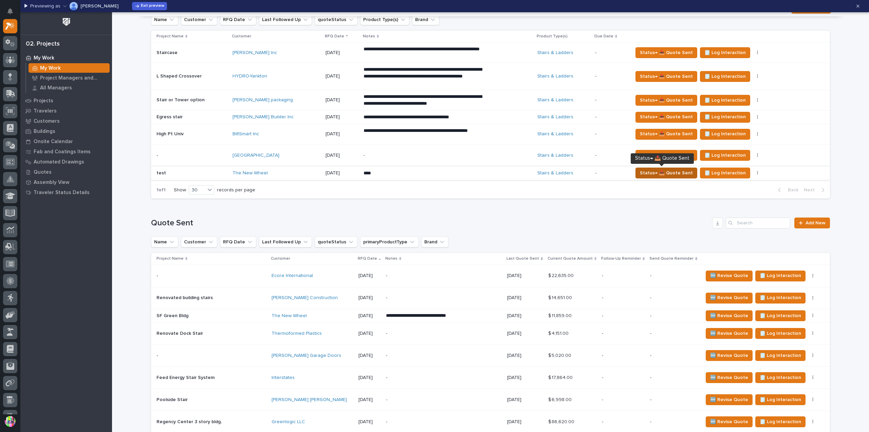
click at [652, 171] on span "Status→ 📤 Quote Sent" at bounding box center [666, 173] width 53 height 8
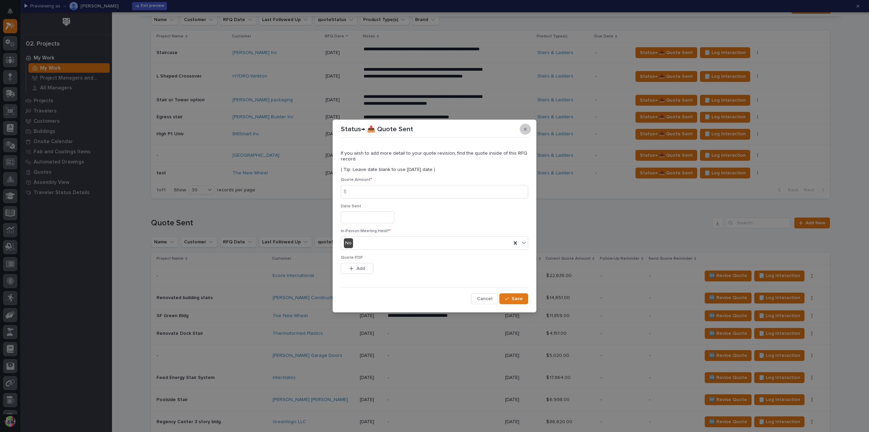
click at [522, 128] on button "button" at bounding box center [525, 129] width 11 height 11
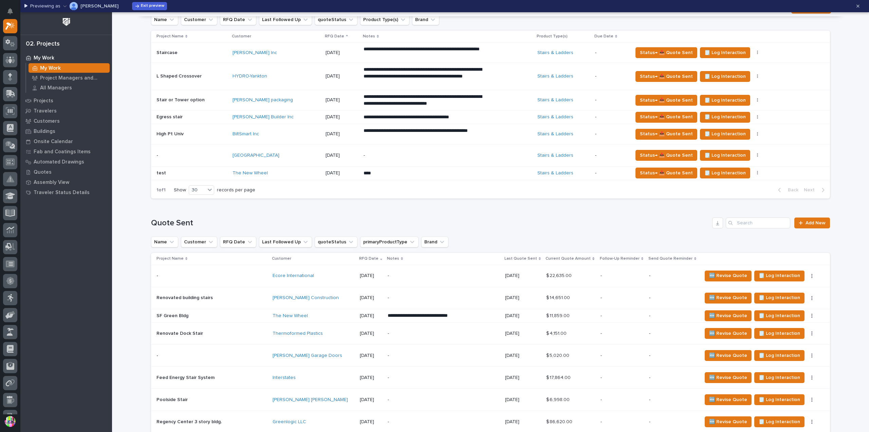
click at [190, 169] on div "test test" at bounding box center [192, 172] width 71 height 11
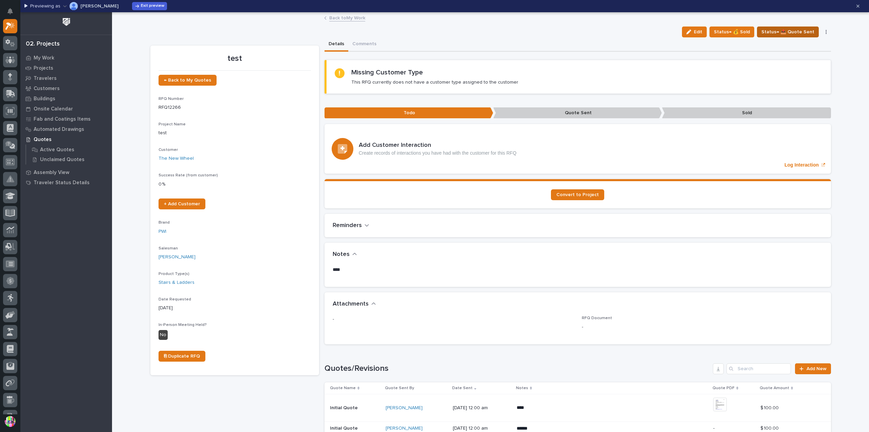
click at [785, 32] on span "Status→ 📤 Quote Sent" at bounding box center [788, 32] width 53 height 8
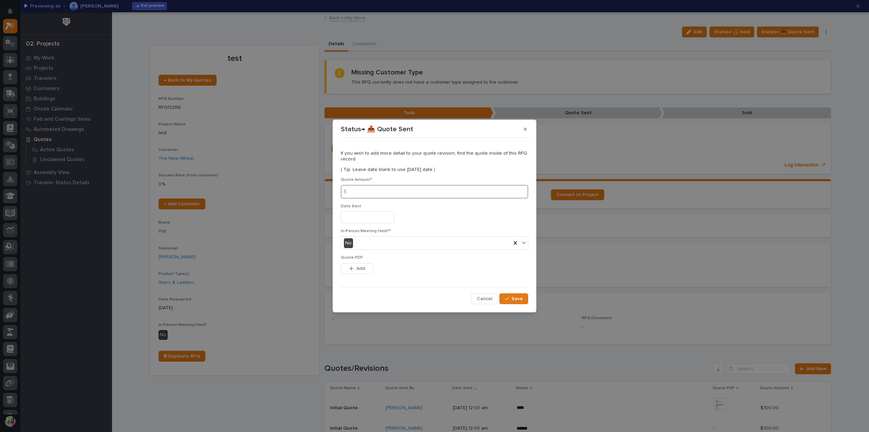
click at [415, 193] on input at bounding box center [434, 192] width 187 height 14
type input "100"
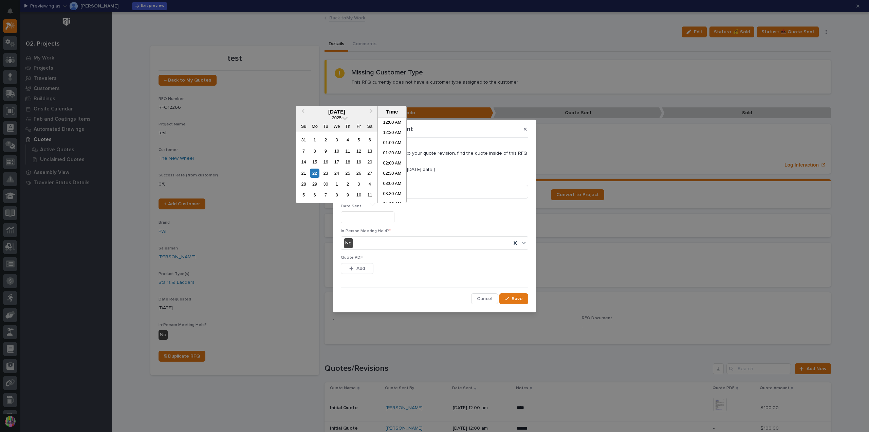
click at [368, 218] on input "text" at bounding box center [368, 217] width 54 height 12
click at [317, 172] on div "22" at bounding box center [314, 172] width 9 height 9
type input "**********"
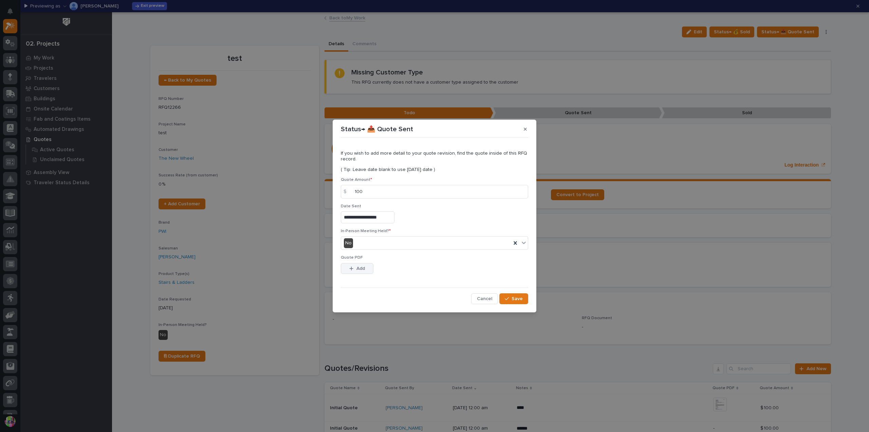
click at [367, 268] on button "Add" at bounding box center [357, 268] width 33 height 11
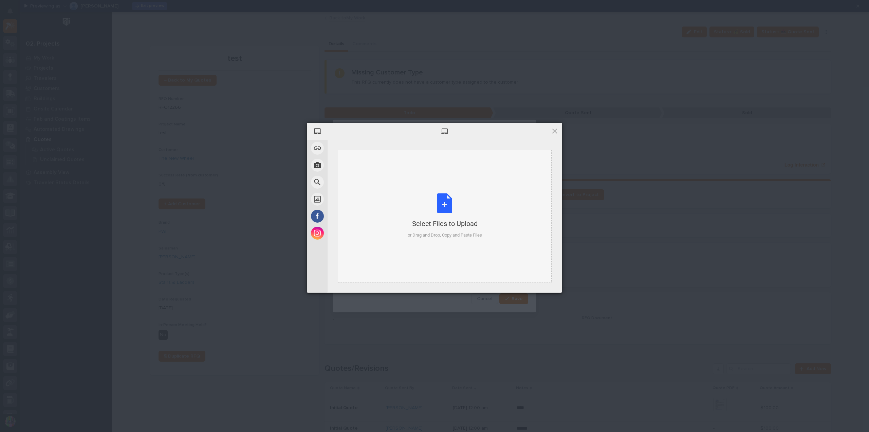
click at [444, 210] on div "Select Files to Upload or Drag and Drop, Copy and Paste Files" at bounding box center [445, 215] width 74 height 45
click at [543, 278] on span "Upload 1" at bounding box center [541, 283] width 34 height 13
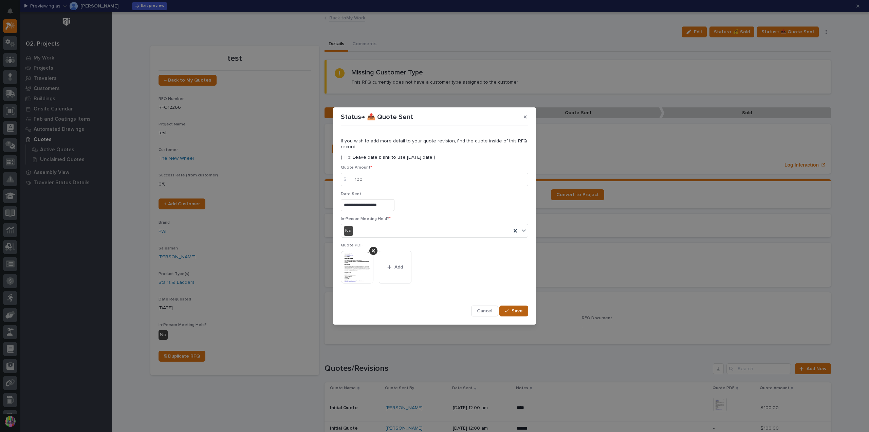
click at [520, 314] on button "Save" at bounding box center [513, 310] width 29 height 11
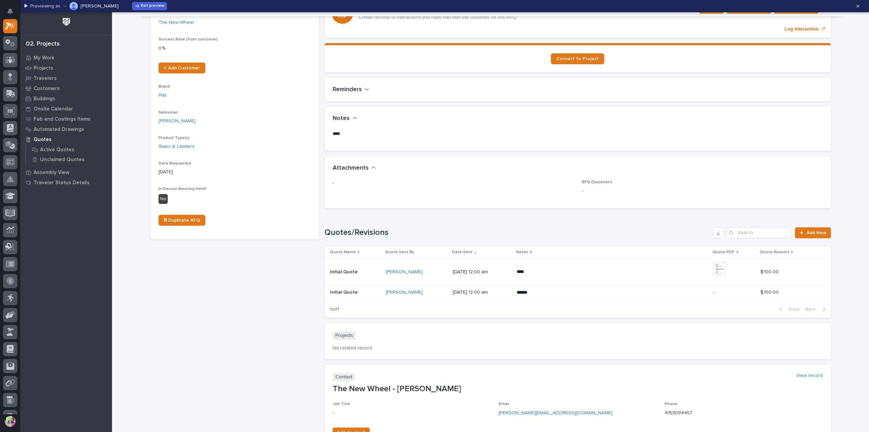
scroll to position [0, 0]
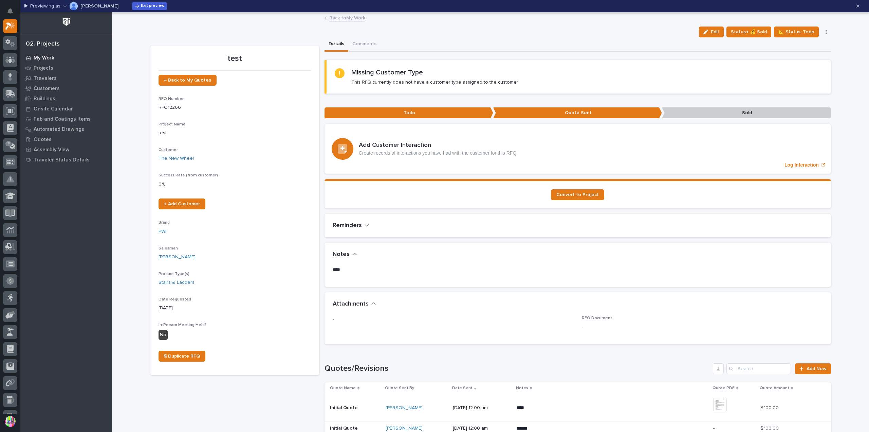
click at [51, 59] on p "My Work" at bounding box center [44, 58] width 21 height 6
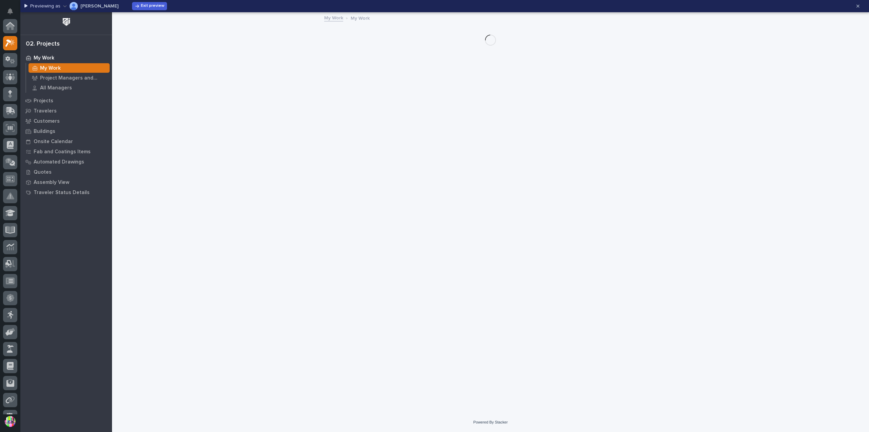
scroll to position [17, 0]
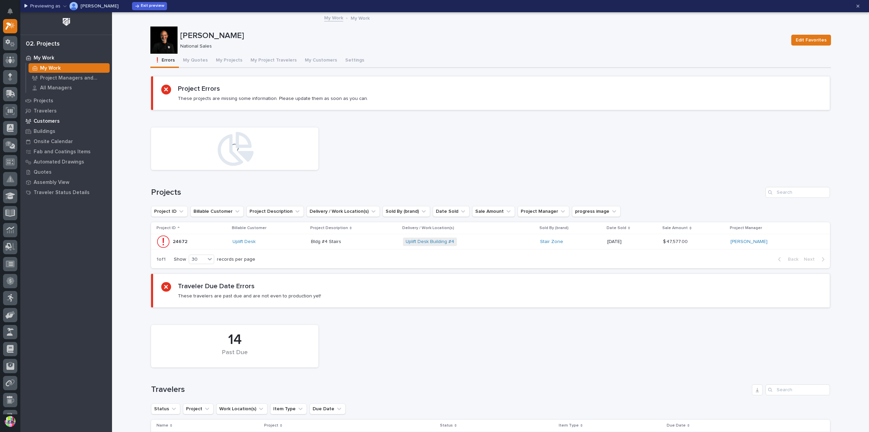
click at [47, 122] on p "Customers" at bounding box center [47, 121] width 26 height 6
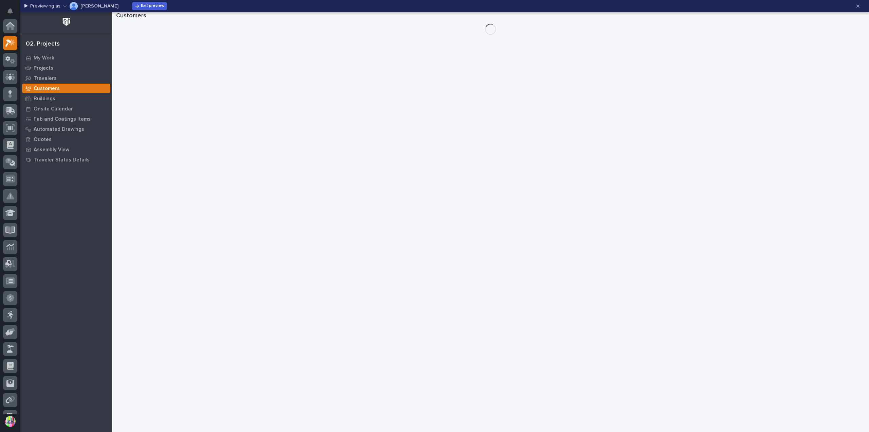
scroll to position [17, 0]
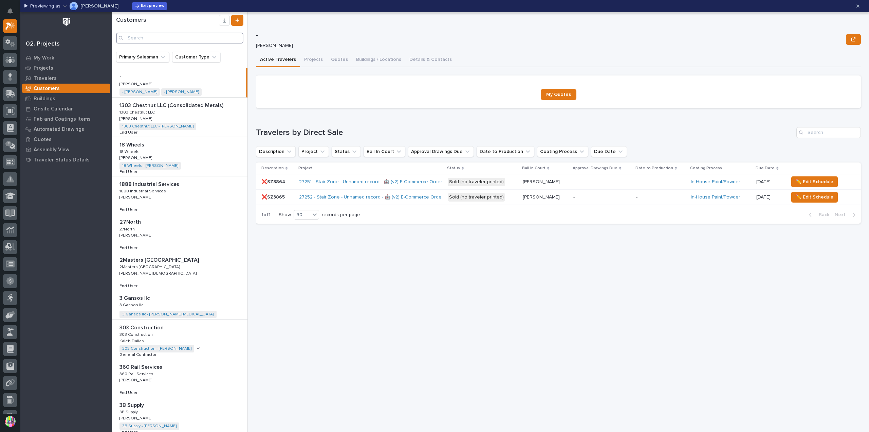
click at [179, 38] on input "Search" at bounding box center [179, 38] width 127 height 11
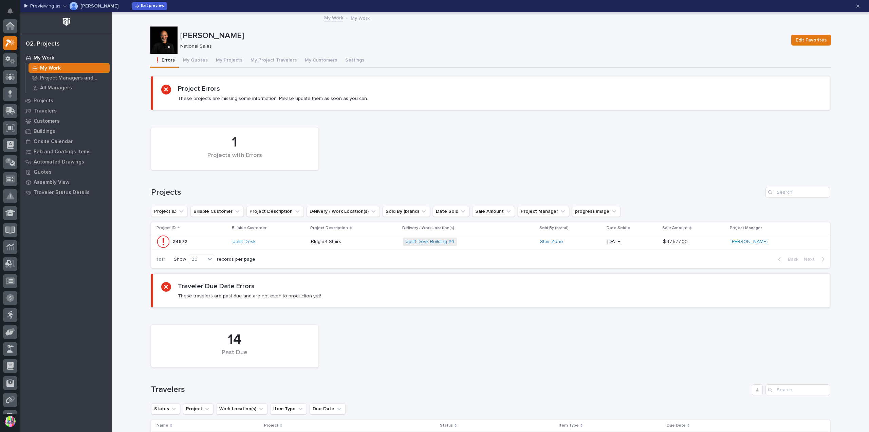
scroll to position [18, 0]
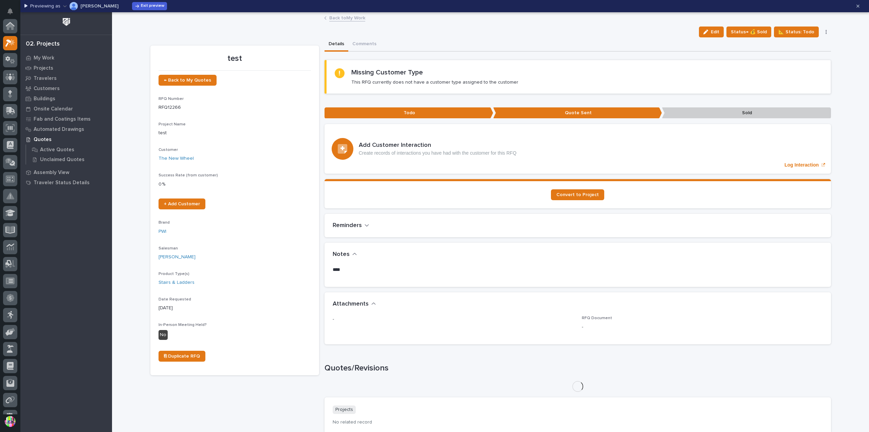
scroll to position [18, 0]
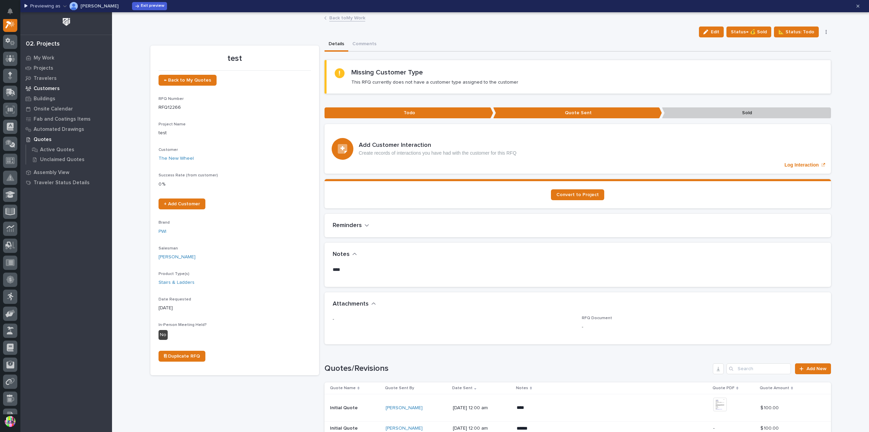
click at [46, 89] on p "Customers" at bounding box center [47, 89] width 26 height 6
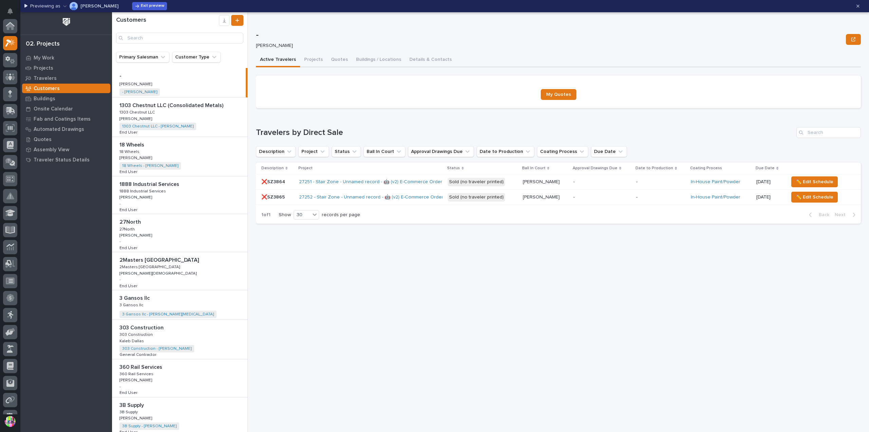
scroll to position [17, 0]
click at [173, 37] on input "Search" at bounding box center [179, 38] width 127 height 11
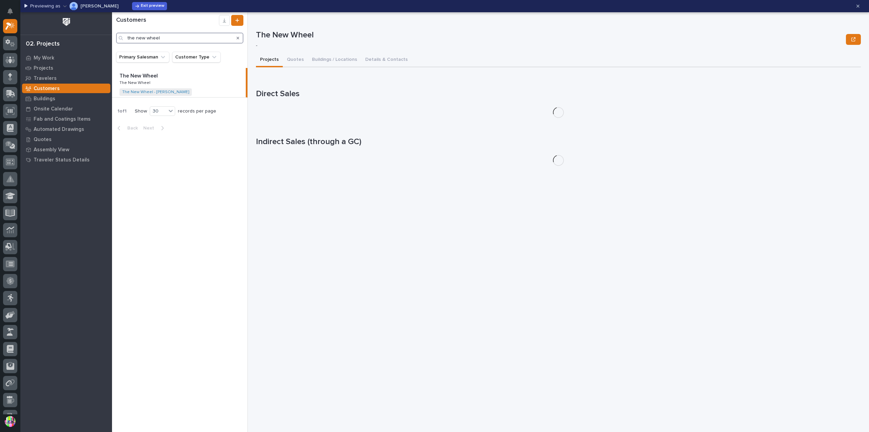
type input "the new wheel"
click at [145, 78] on p "The New Wheel" at bounding box center [140, 75] width 40 height 8
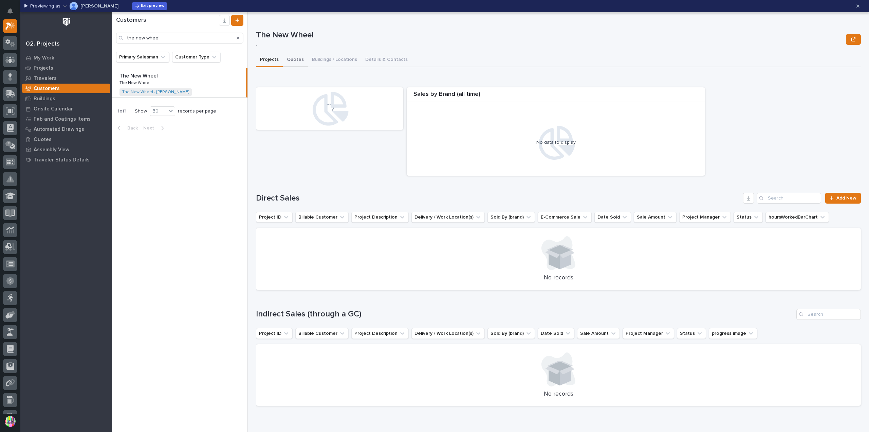
click at [300, 60] on button "Quotes" at bounding box center [295, 60] width 25 height 14
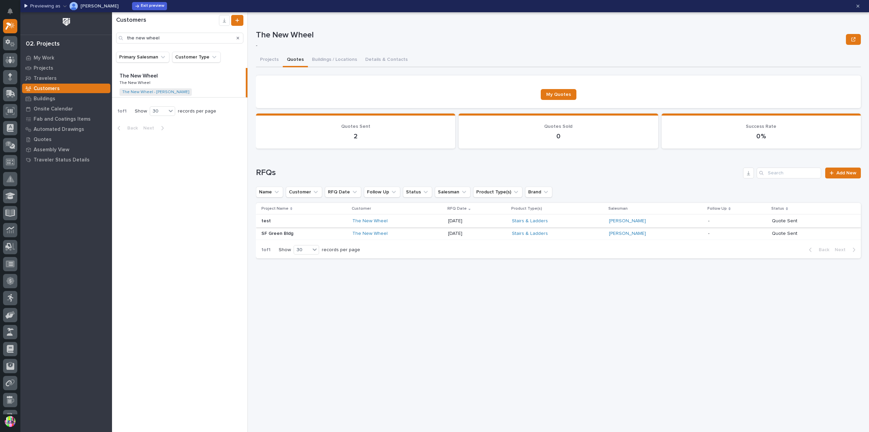
scroll to position [12, 0]
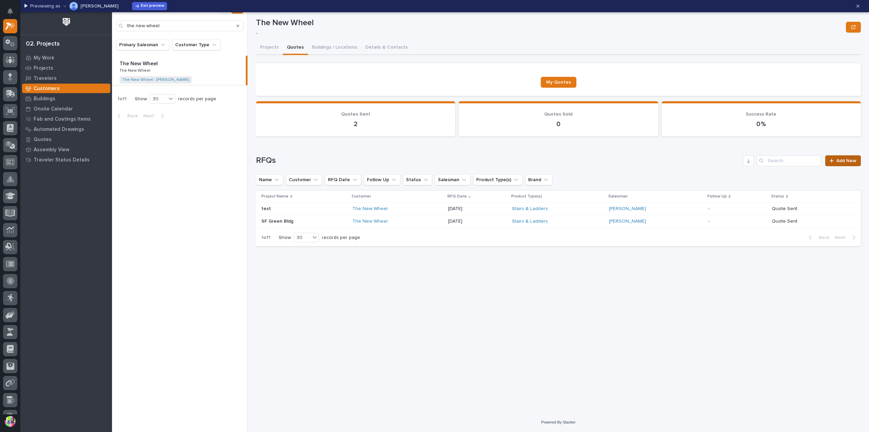
click at [843, 162] on span "Add New" at bounding box center [847, 160] width 20 height 5
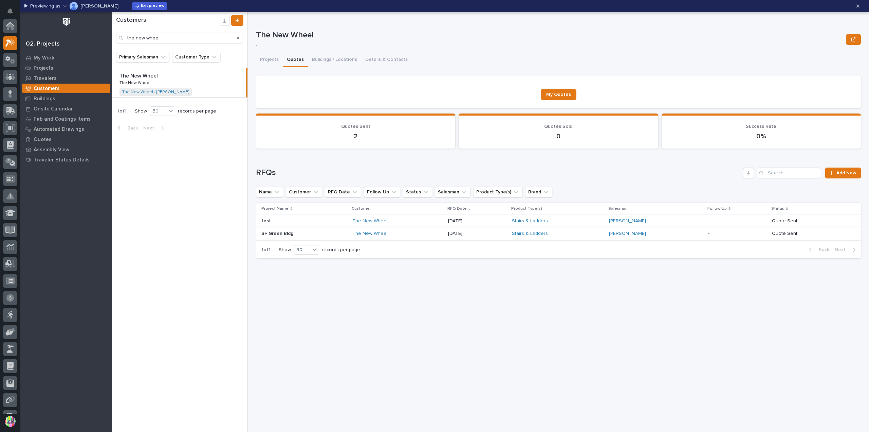
scroll to position [18, 0]
click at [780, 232] on p "Quote Sent" at bounding box center [811, 234] width 78 height 6
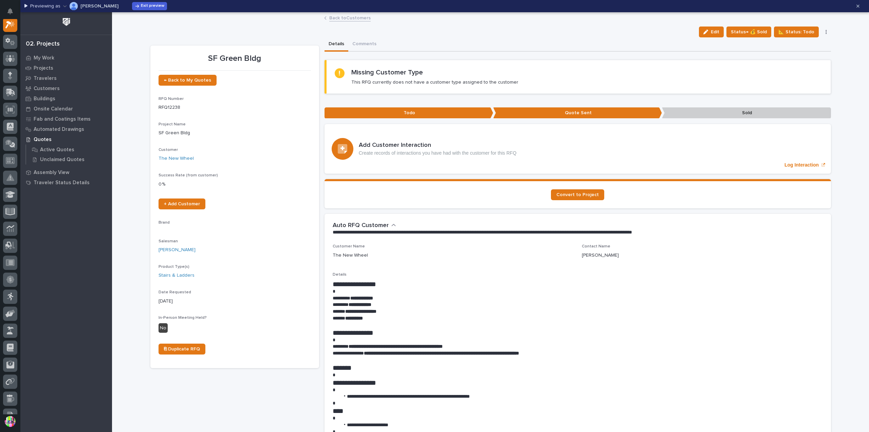
scroll to position [17, 0]
drag, startPoint x: 477, startPoint y: 143, endPoint x: 515, endPoint y: 43, distance: 107.4
drag, startPoint x: 515, startPoint y: 43, endPoint x: 342, endPoint y: 15, distance: 175.4
click at [342, 15] on link "Back to Customers" at bounding box center [349, 18] width 41 height 8
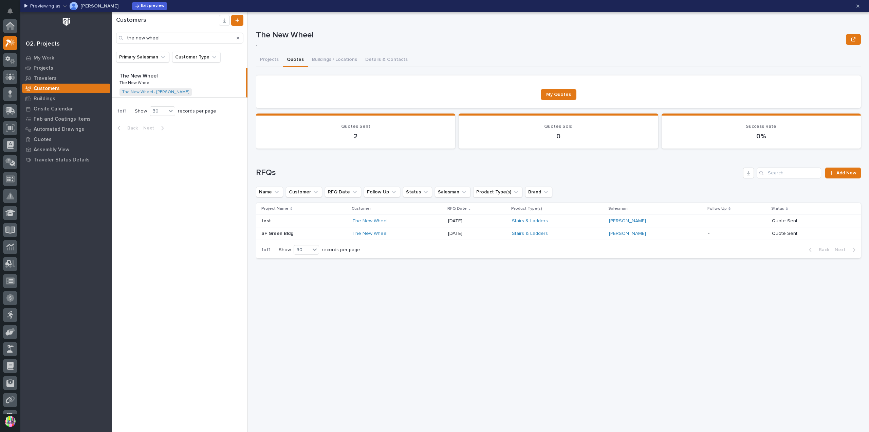
scroll to position [18, 0]
click at [827, 217] on div "Quote Sent" at bounding box center [811, 220] width 78 height 7
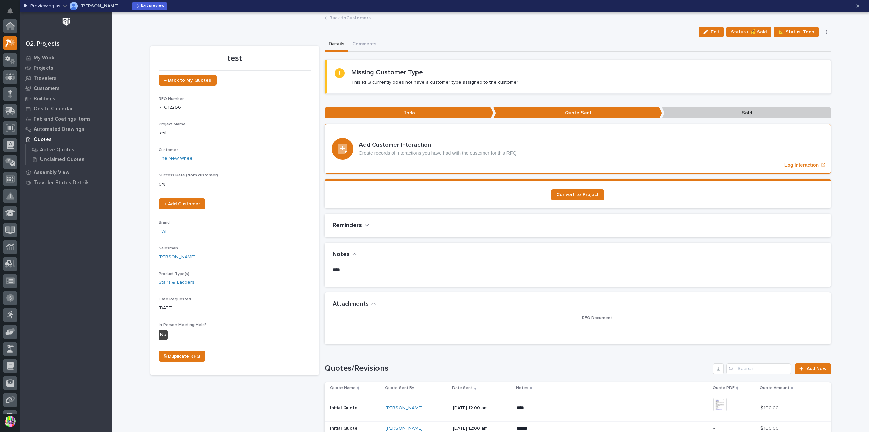
scroll to position [17, 0]
click at [824, 31] on button "button" at bounding box center [827, 32] width 10 height 5
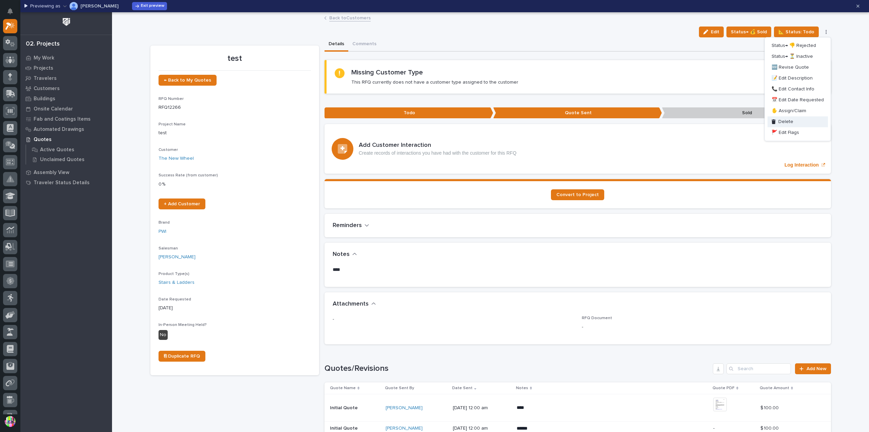
click at [798, 119] on button "Delete" at bounding box center [798, 121] width 60 height 11
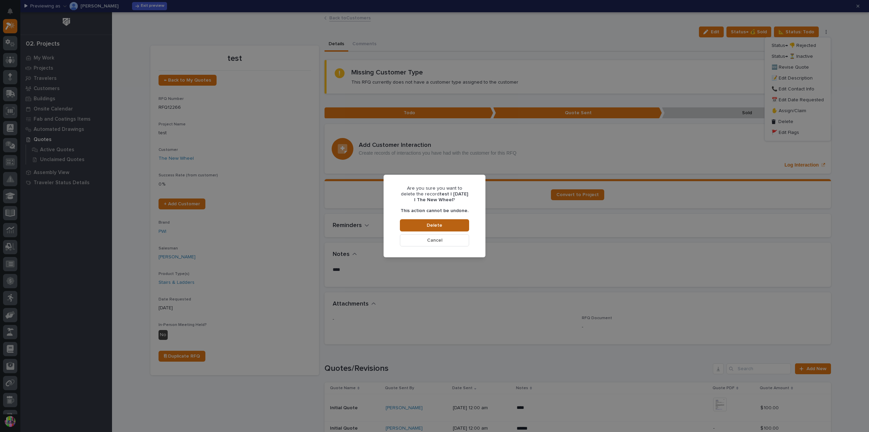
click at [454, 223] on button "Delete" at bounding box center [434, 225] width 69 height 12
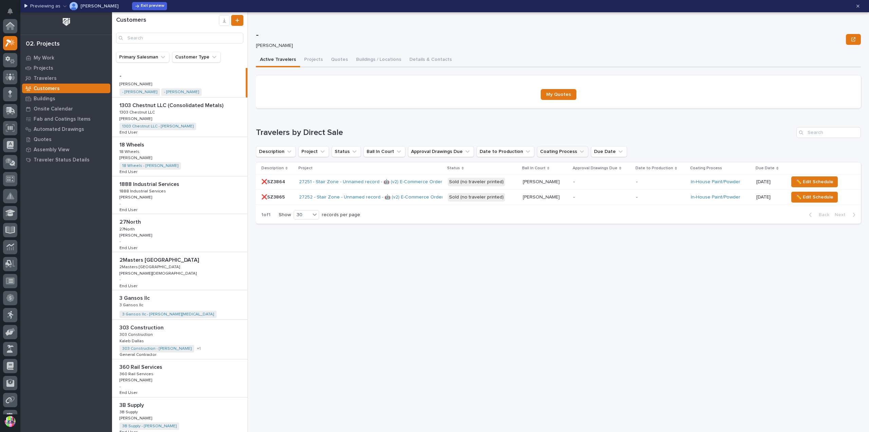
scroll to position [17, 0]
click at [143, 37] on input "Search" at bounding box center [179, 38] width 127 height 11
click at [193, 40] on input "Search" at bounding box center [179, 38] width 127 height 11
click at [213, 40] on input "Search" at bounding box center [179, 38] width 127 height 11
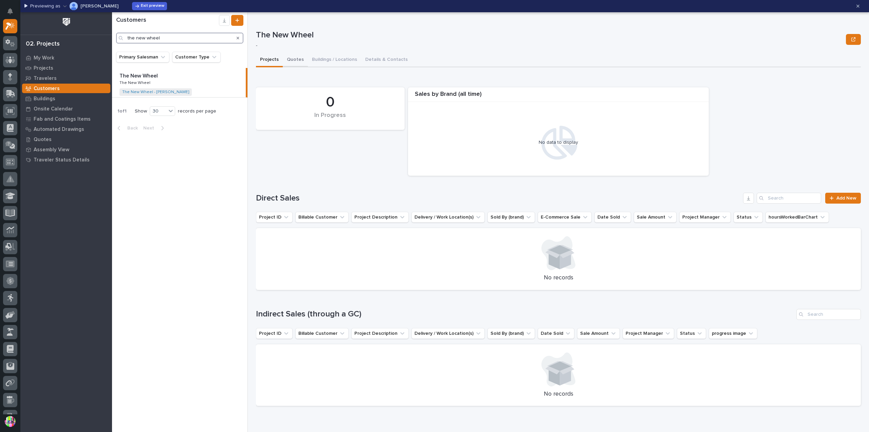
type input "the new wheel"
click at [292, 53] on button "Quotes" at bounding box center [295, 60] width 25 height 14
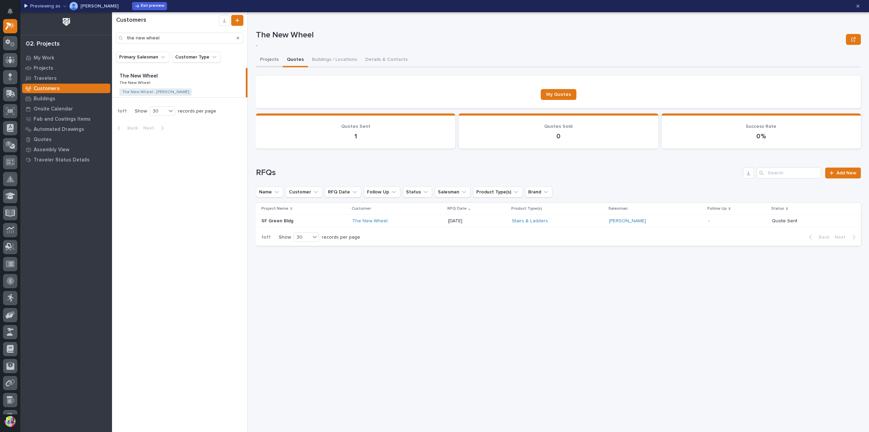
drag, startPoint x: 270, startPoint y: 54, endPoint x: 302, endPoint y: 59, distance: 32.3
click at [270, 54] on button "Projects" at bounding box center [269, 60] width 27 height 14
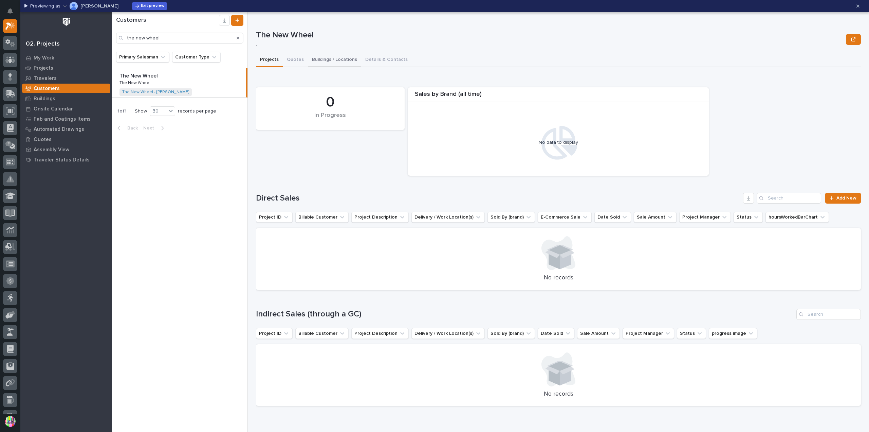
click at [298, 56] on button "Quotes" at bounding box center [295, 60] width 25 height 14
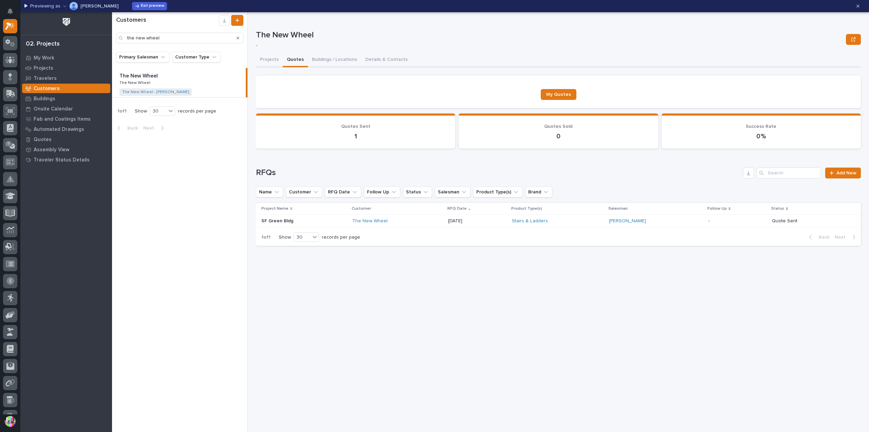
click at [285, 217] on p "SF Green Bldg" at bounding box center [277, 220] width 33 height 7
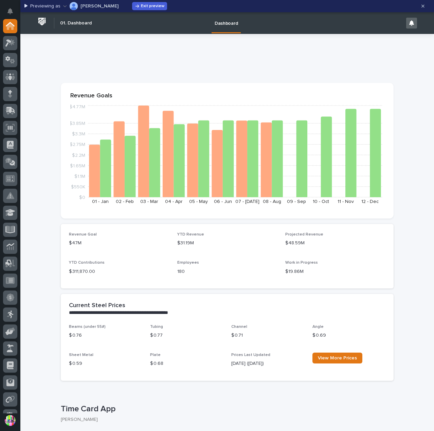
scroll to position [132, 0]
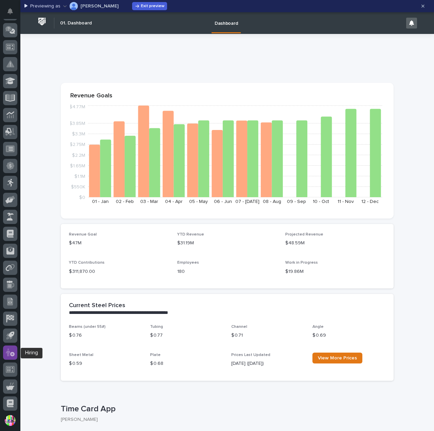
click at [13, 351] on icon at bounding box center [10, 353] width 9 height 8
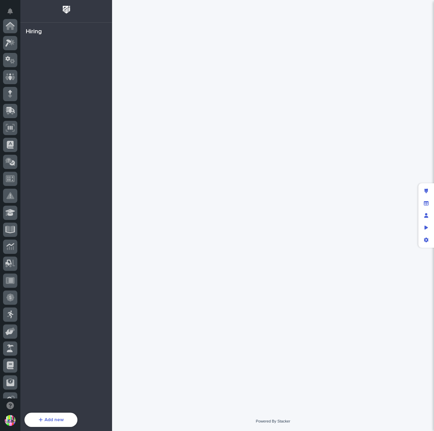
scroll to position [147, 0]
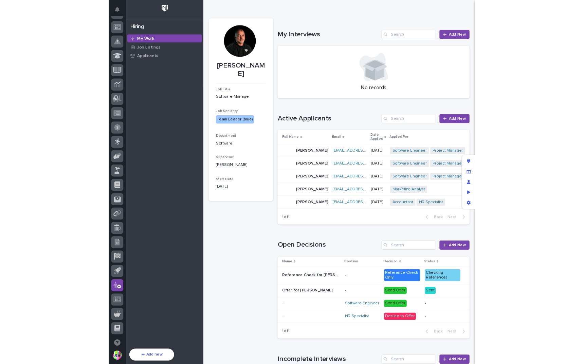
scroll to position [61, 0]
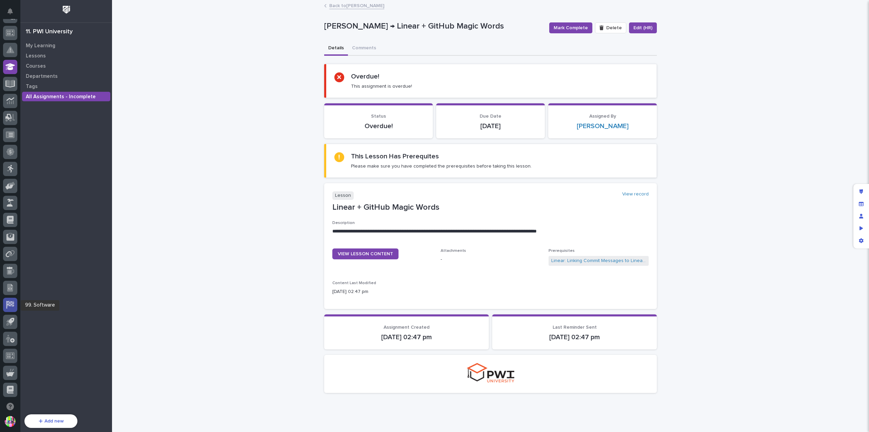
click at [9, 305] on icon at bounding box center [10, 303] width 7 height 6
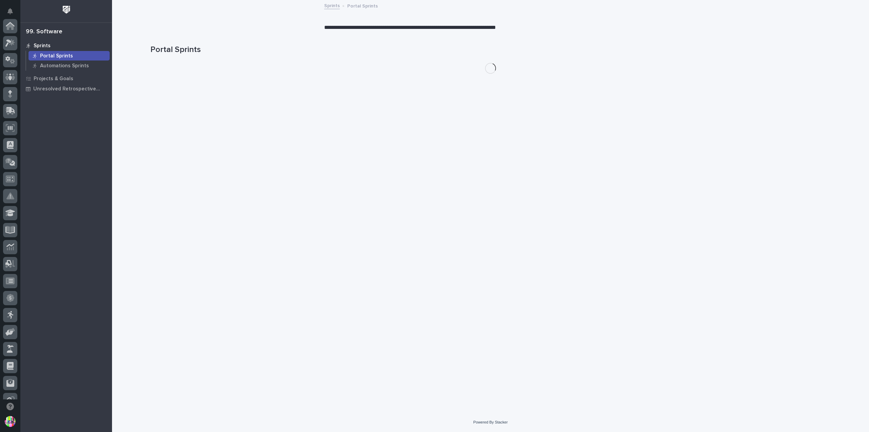
scroll to position [146, 0]
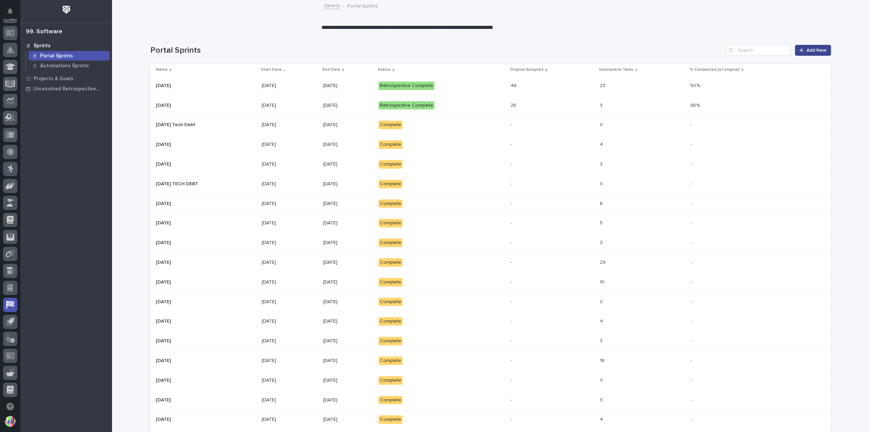
click at [807, 50] on span "Add New" at bounding box center [817, 50] width 20 height 5
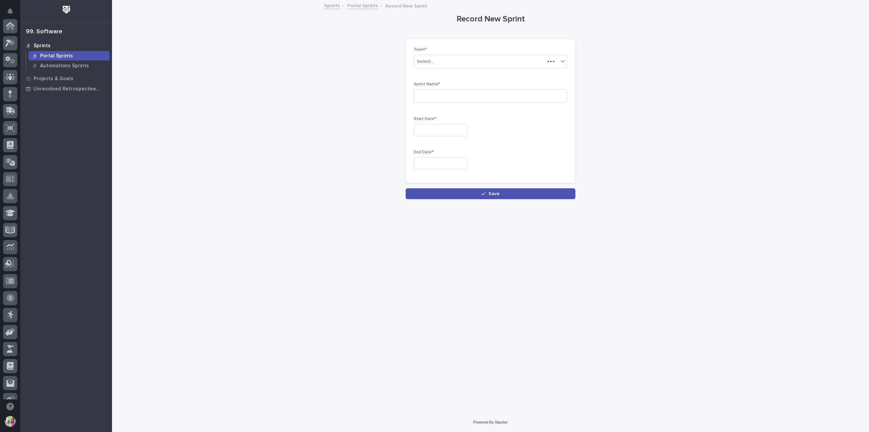
scroll to position [146, 0]
click at [444, 57] on div "Select..." at bounding box center [486, 61] width 144 height 11
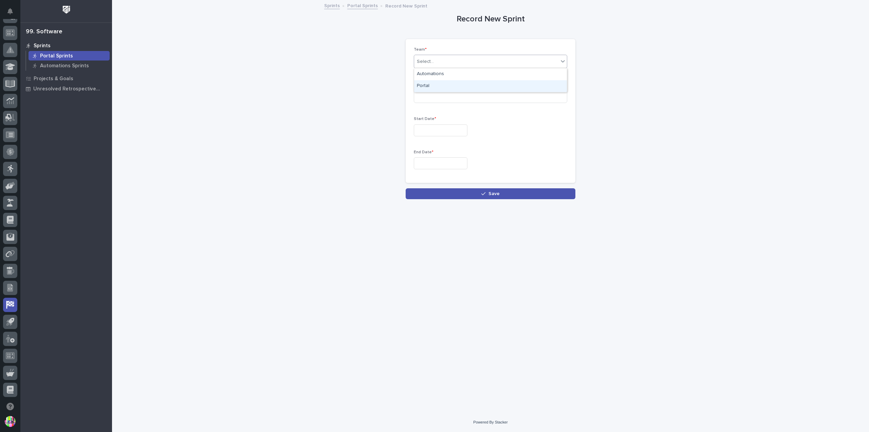
click at [448, 85] on div "Portal" at bounding box center [490, 86] width 153 height 12
click at [448, 90] on input at bounding box center [490, 96] width 153 height 14
click at [448, 99] on input at bounding box center [490, 96] width 153 height 14
type input "Cycle 1"
click at [448, 132] on input "text" at bounding box center [441, 130] width 54 height 12
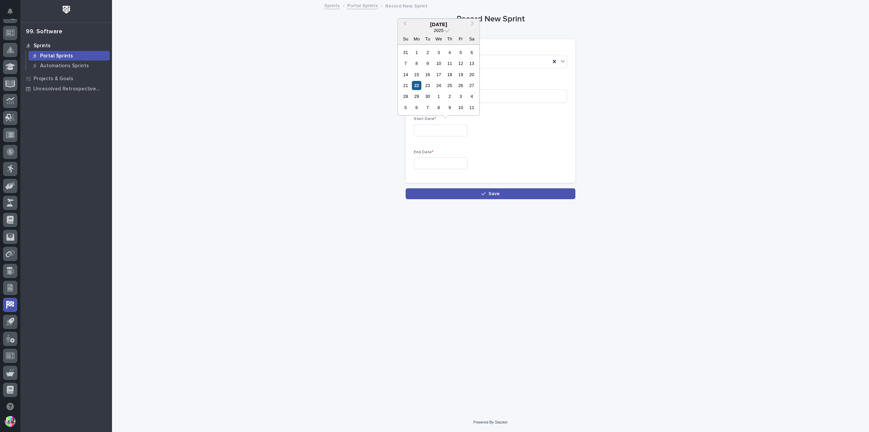
click at [416, 87] on div "22" at bounding box center [416, 85] width 9 height 9
type input "**********"
click at [466, 159] on input "text" at bounding box center [441, 163] width 54 height 12
click at [462, 129] on div "3" at bounding box center [460, 128] width 9 height 9
type input "**********"
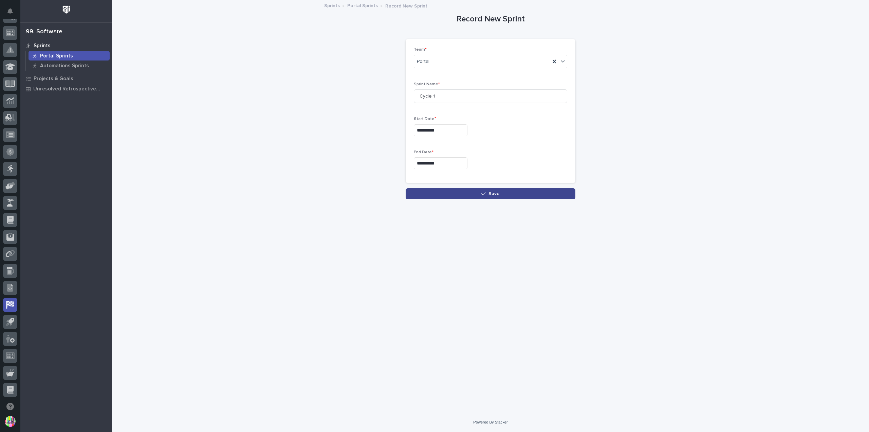
click at [494, 193] on span "Save" at bounding box center [494, 193] width 11 height 5
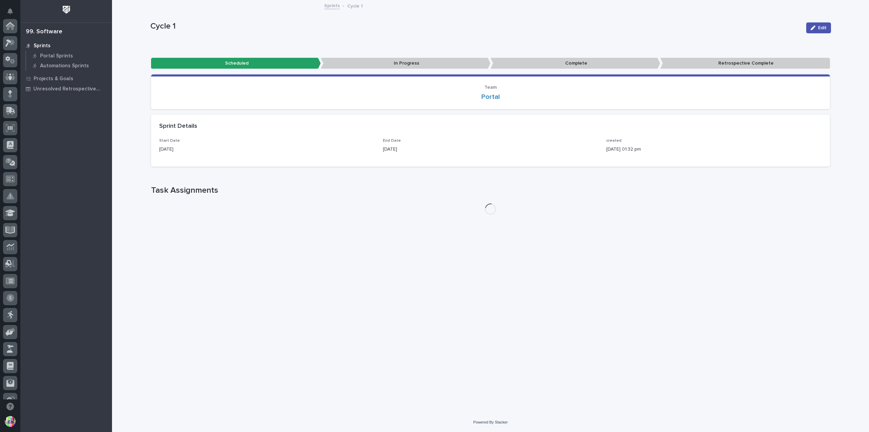
scroll to position [146, 0]
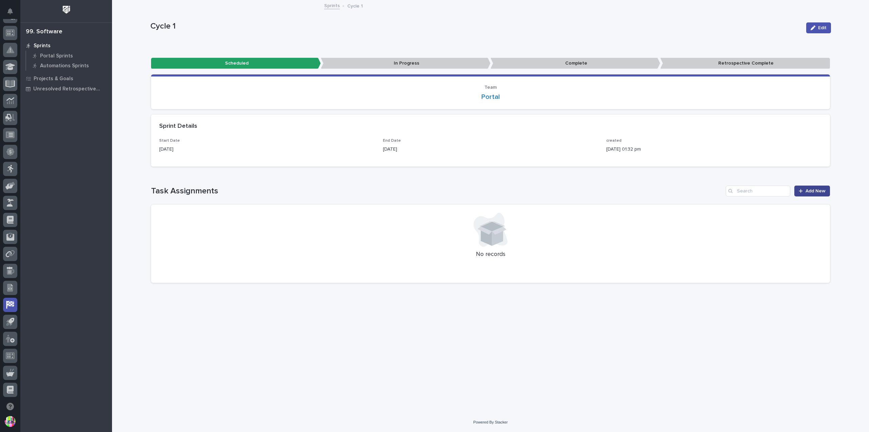
click at [817, 189] on span "Add New" at bounding box center [816, 190] width 20 height 5
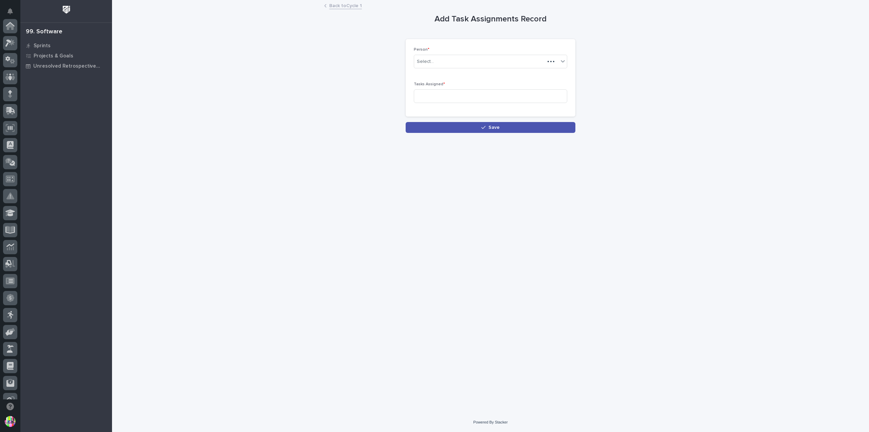
scroll to position [146, 0]
click at [473, 62] on div "Select..." at bounding box center [486, 61] width 144 height 11
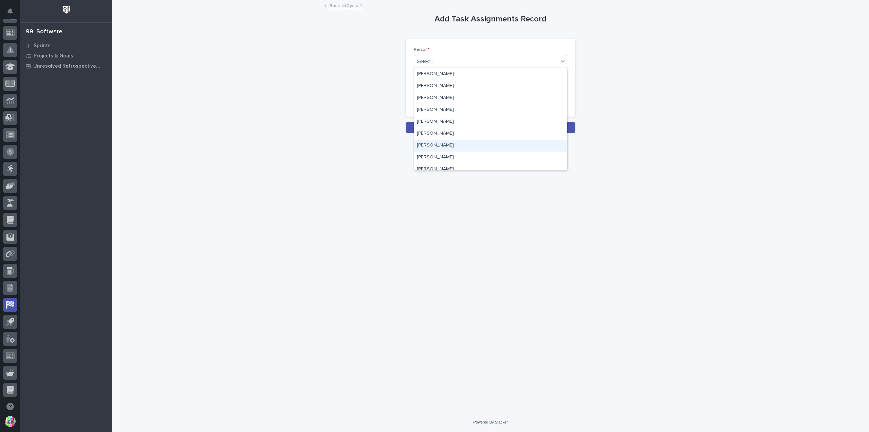
click at [447, 143] on div "[PERSON_NAME]" at bounding box center [490, 146] width 153 height 12
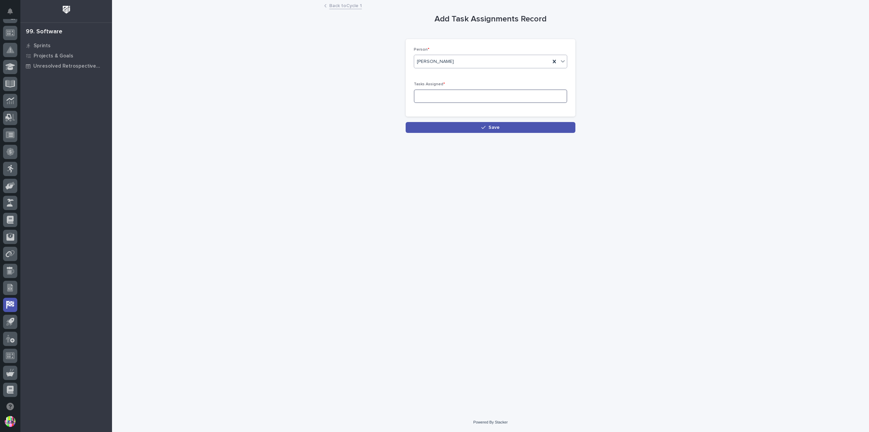
click at [436, 95] on input at bounding box center [490, 96] width 153 height 14
drag, startPoint x: 423, startPoint y: 95, endPoint x: 440, endPoint y: 93, distance: 17.1
click at [440, 93] on input "23" at bounding box center [490, 96] width 153 height 14
type input "24"
click at [477, 123] on button "Save" at bounding box center [491, 127] width 170 height 11
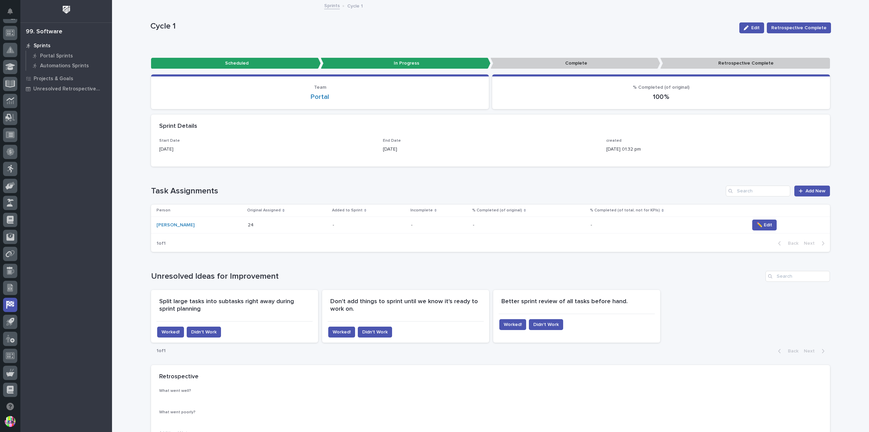
scroll to position [61, 0]
click at [817, 186] on link "Add New" at bounding box center [813, 190] width 36 height 11
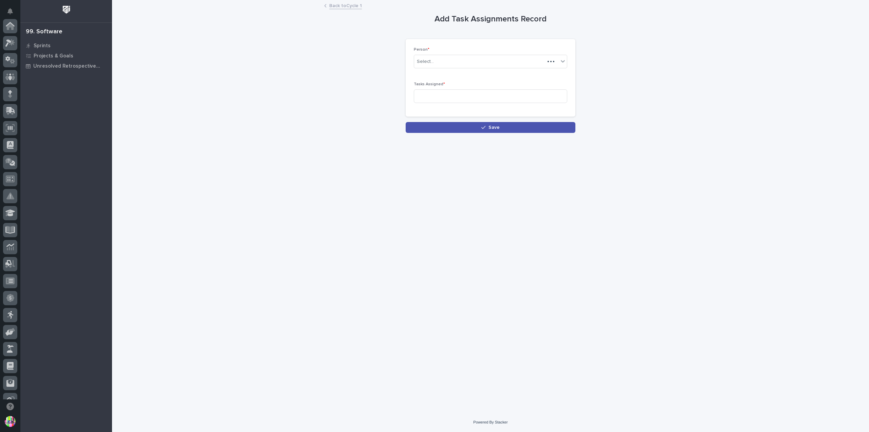
scroll to position [146, 0]
click at [458, 62] on div "Select..." at bounding box center [486, 61] width 144 height 11
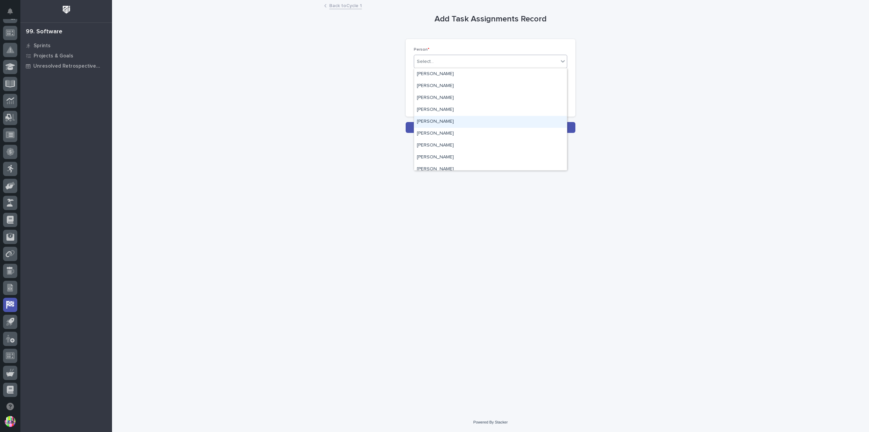
click at [454, 122] on div "[PERSON_NAME]" at bounding box center [490, 122] width 153 height 12
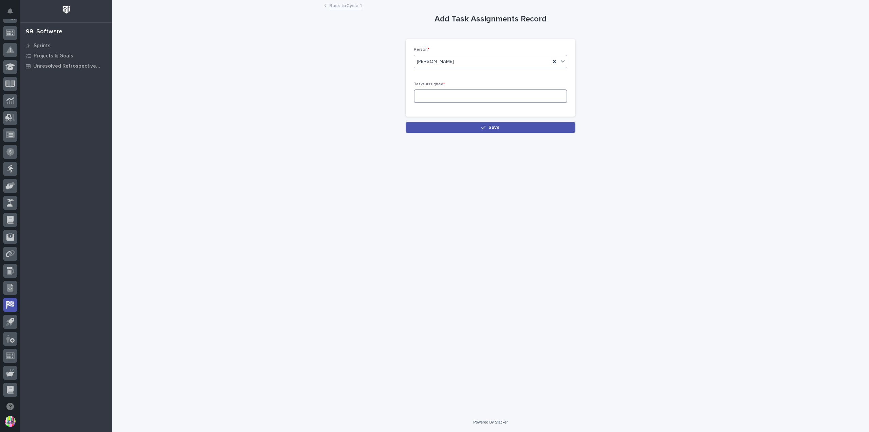
click at [431, 95] on input at bounding box center [490, 96] width 153 height 14
type input "2"
click at [466, 127] on button "Save" at bounding box center [491, 127] width 170 height 11
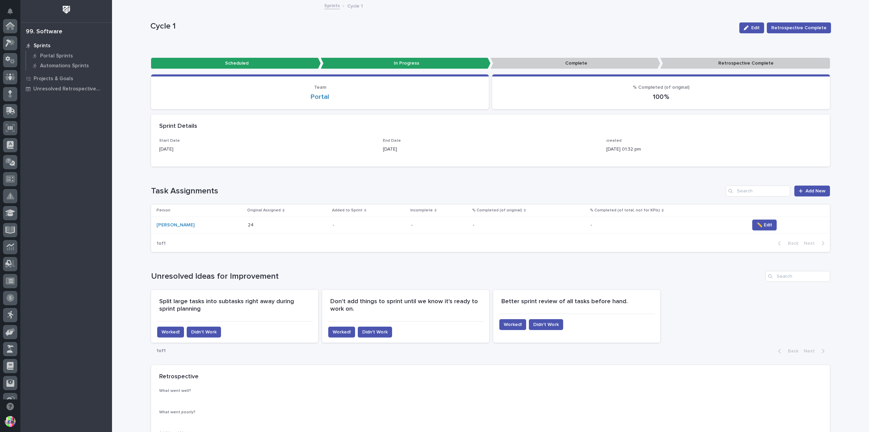
scroll to position [146, 0]
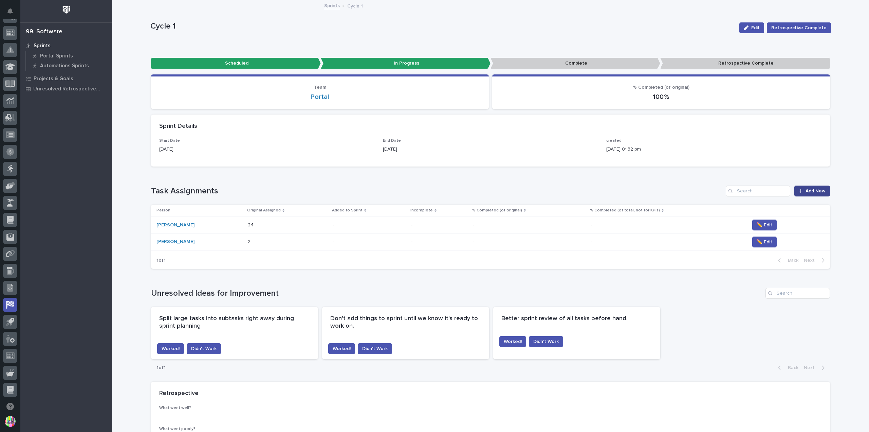
click at [807, 190] on span "Add New" at bounding box center [816, 190] width 20 height 5
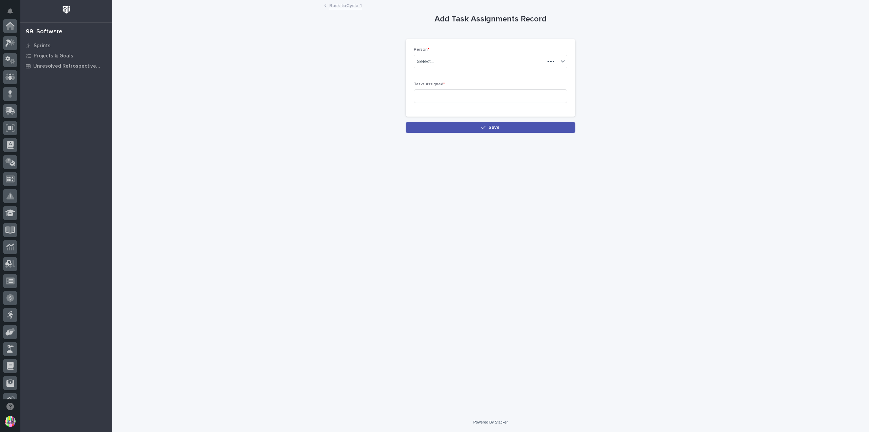
scroll to position [146, 0]
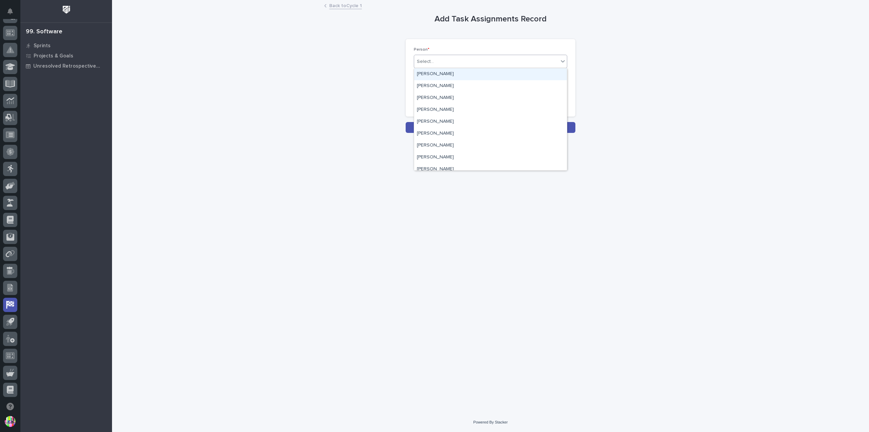
click at [460, 61] on div "Select..." at bounding box center [486, 61] width 144 height 11
click at [450, 87] on div "[PERSON_NAME]" at bounding box center [490, 86] width 153 height 12
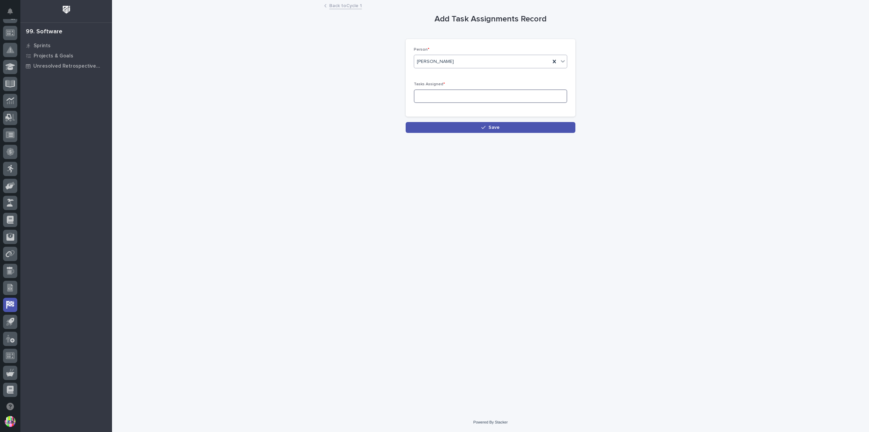
click at [448, 94] on input at bounding box center [490, 96] width 153 height 14
drag, startPoint x: 351, startPoint y: 89, endPoint x: 377, endPoint y: 90, distance: 25.8
click at [351, 89] on div "Add Task Assignments Record Loading... Saving… Loading... Saving… Loading... Sa…" at bounding box center [490, 67] width 681 height 132
click at [421, 94] on input at bounding box center [490, 96] width 153 height 14
type input "7"
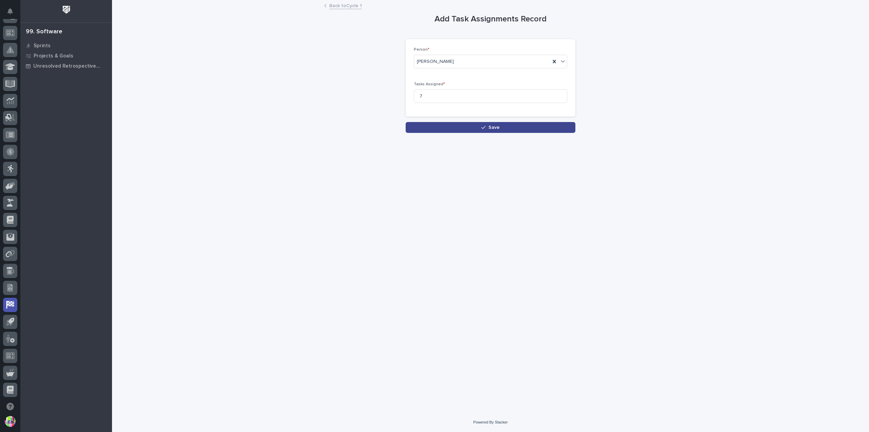
click at [484, 129] on icon "button" at bounding box center [483, 127] width 4 height 5
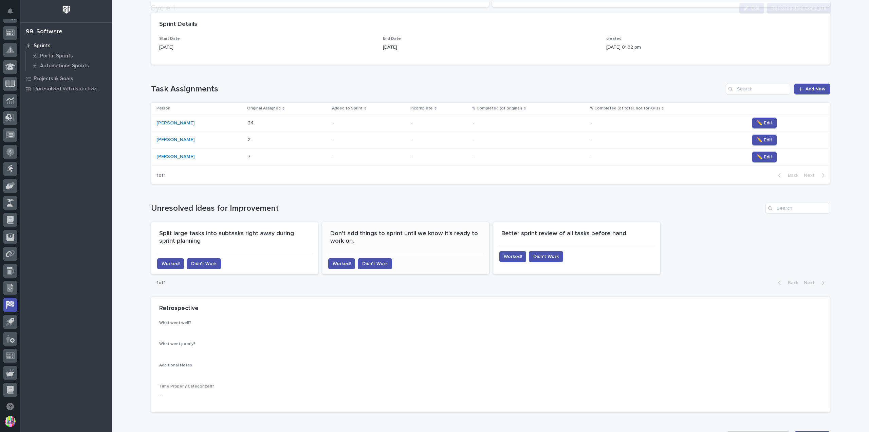
scroll to position [136, 0]
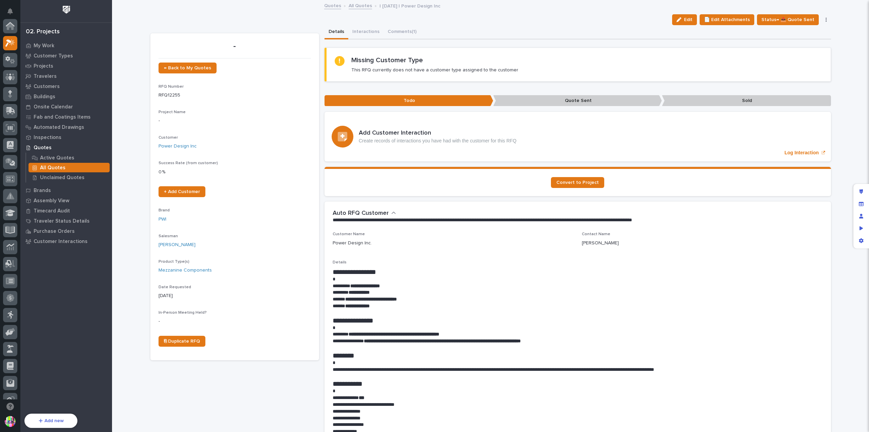
scroll to position [17, 0]
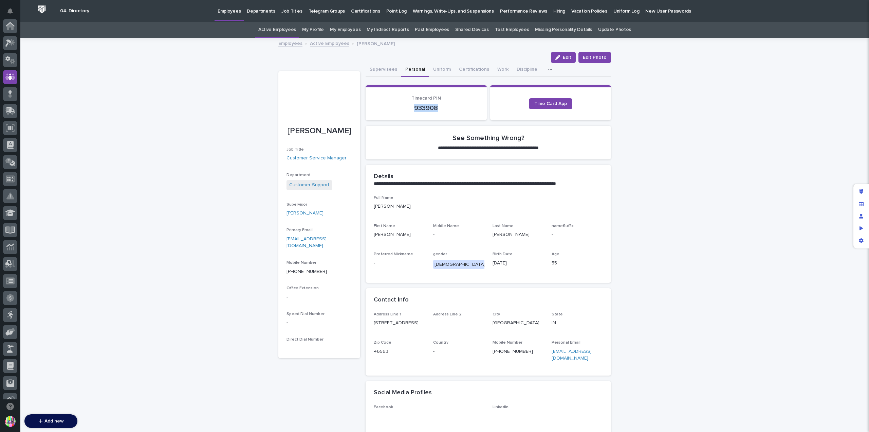
scroll to position [51, 0]
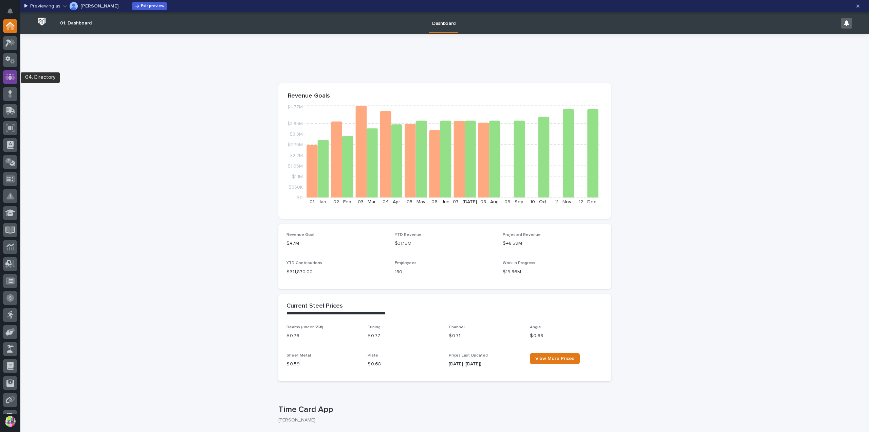
click at [7, 78] on icon at bounding box center [10, 76] width 10 height 7
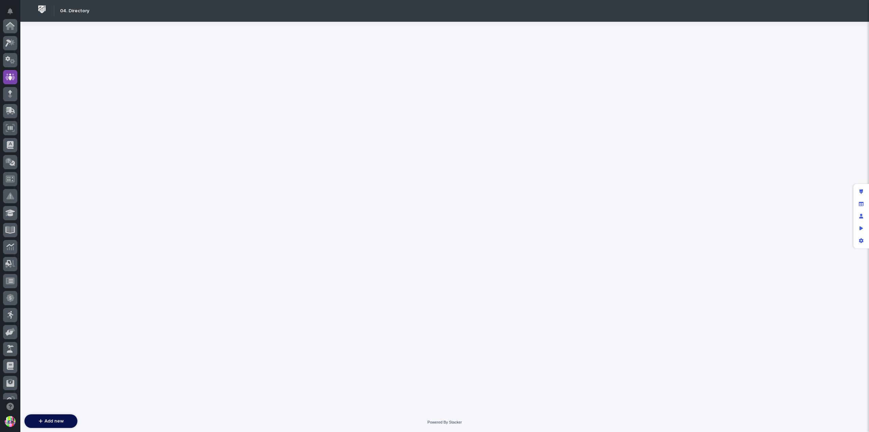
scroll to position [51, 0]
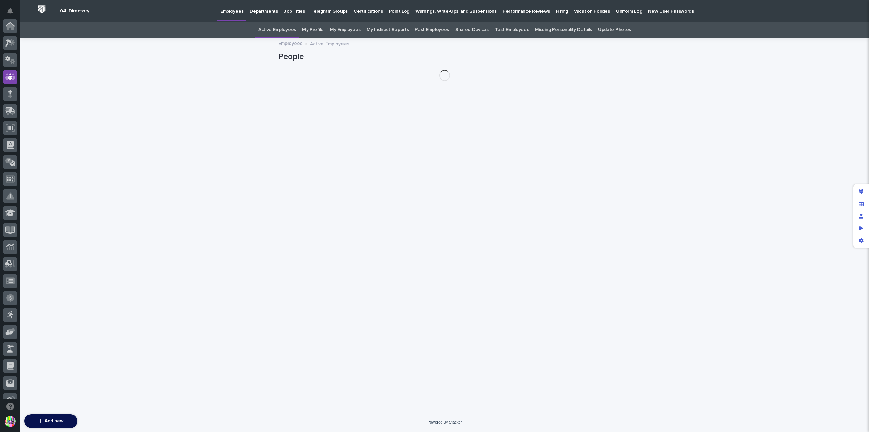
scroll to position [51, 0]
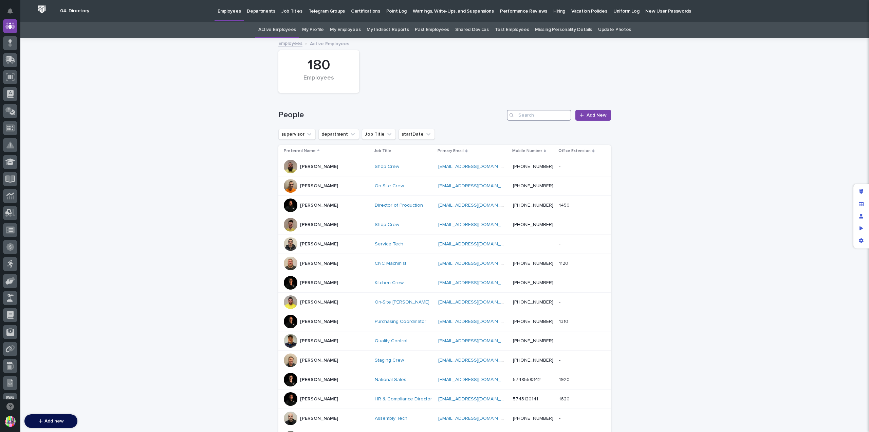
click at [528, 114] on input "Search" at bounding box center [539, 115] width 65 height 11
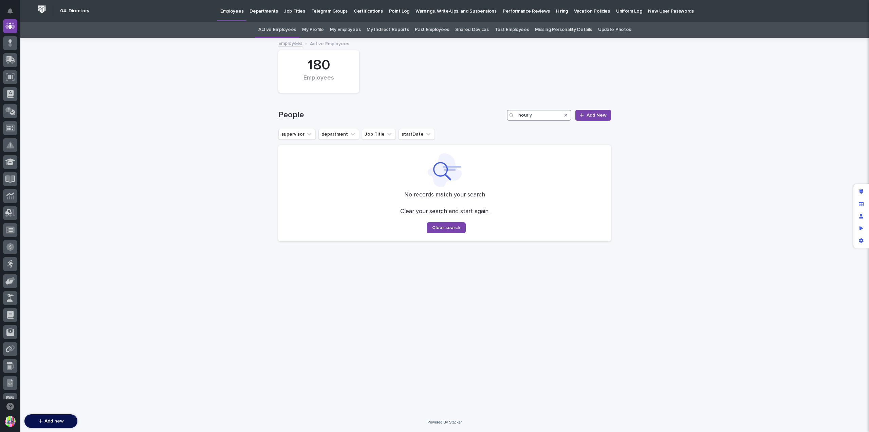
type input "hourly"
click at [505, 30] on link "Test Employees" at bounding box center [512, 30] width 34 height 16
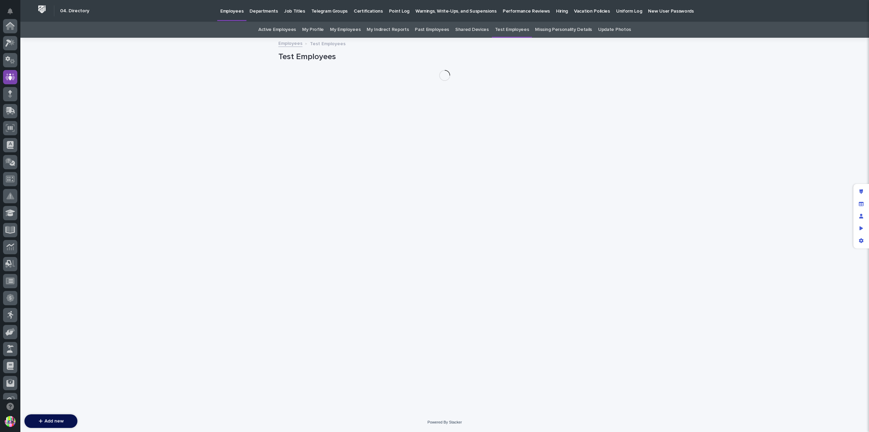
scroll to position [51, 0]
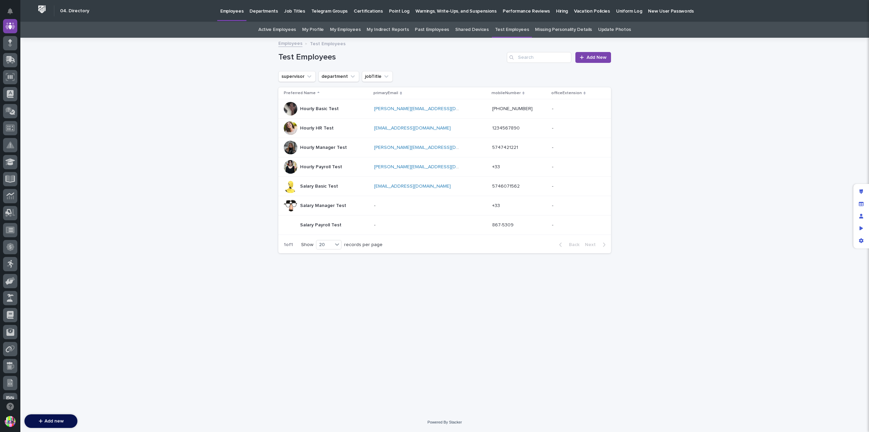
click at [451, 128] on p at bounding box center [416, 128] width 85 height 6
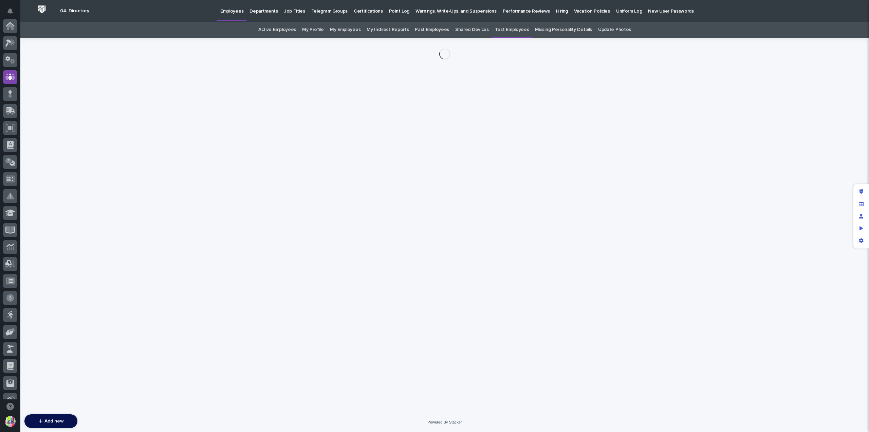
scroll to position [51, 0]
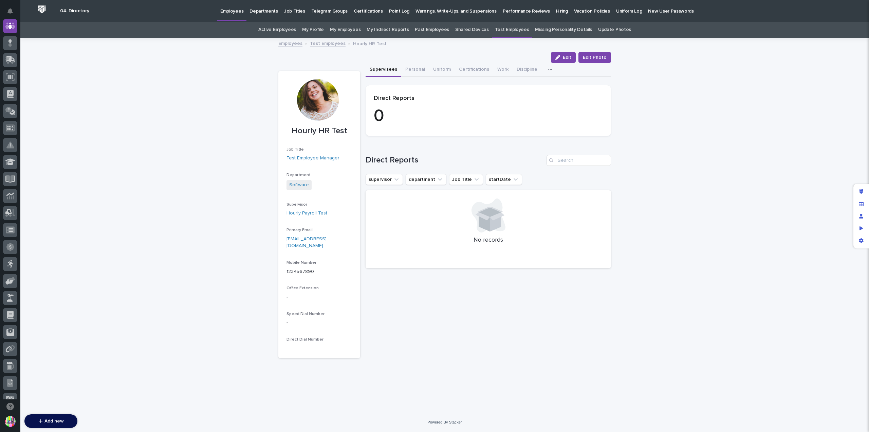
drag, startPoint x: 569, startPoint y: 56, endPoint x: 517, endPoint y: 85, distance: 59.0
click at [569, 56] on span "Edit" at bounding box center [567, 57] width 8 height 5
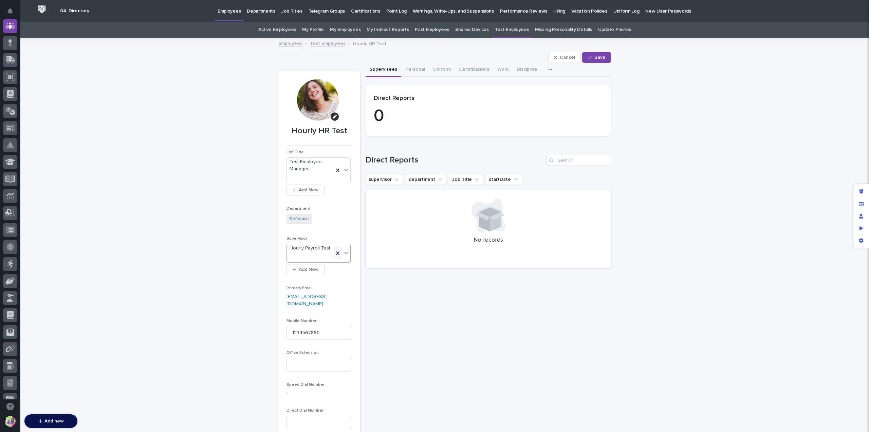
click at [334, 250] on icon at bounding box center [337, 253] width 7 height 7
click at [602, 57] on span "Save" at bounding box center [600, 57] width 11 height 5
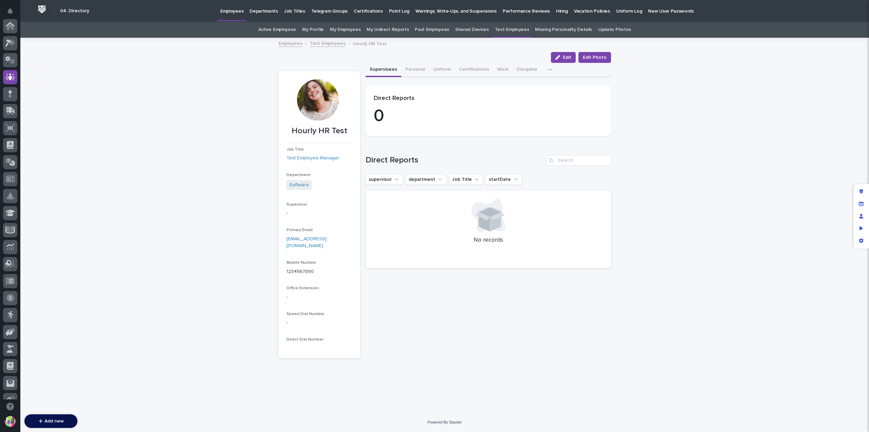
scroll to position [51, 0]
